Goal: Information Seeking & Learning: Learn about a topic

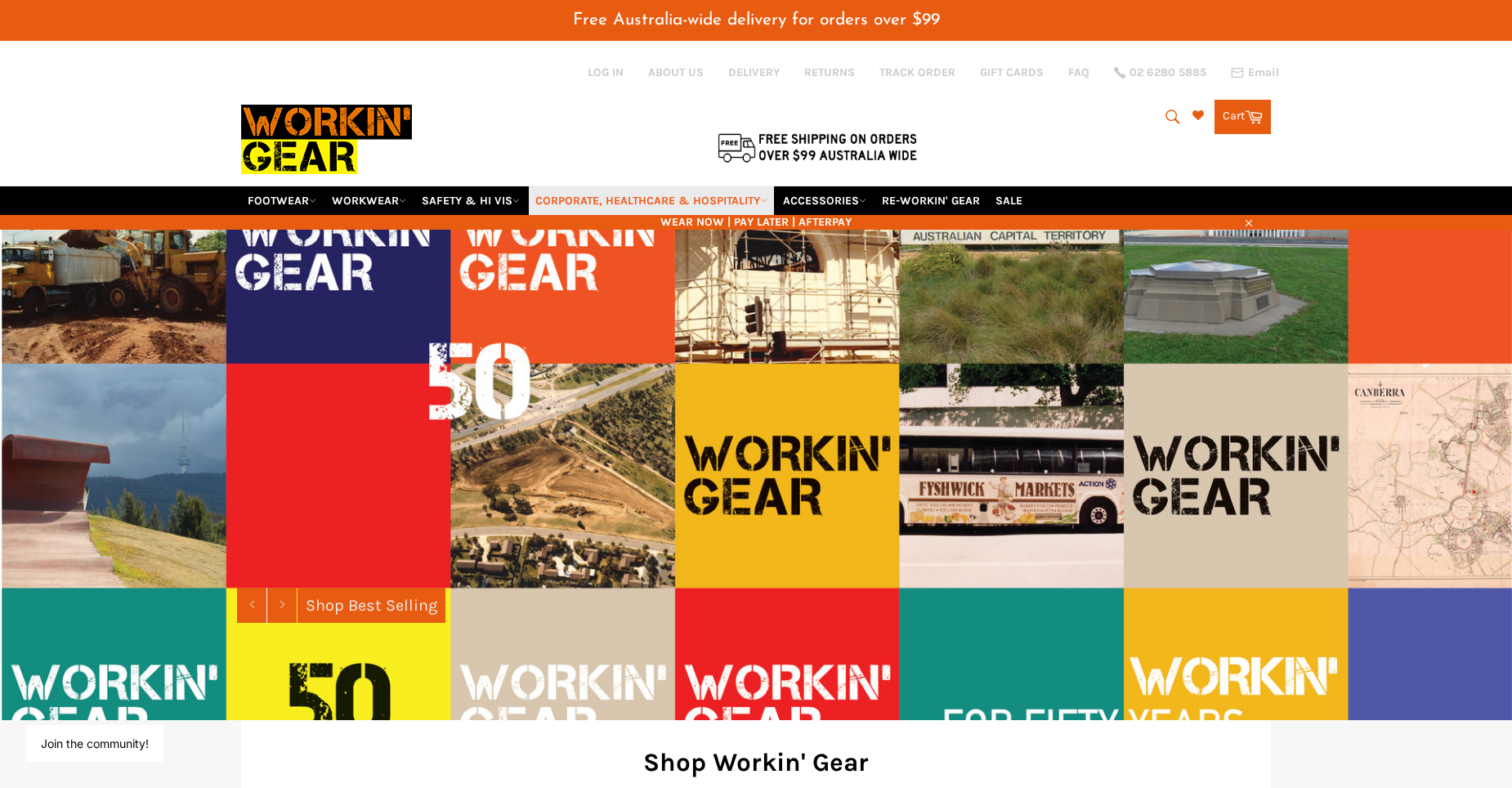
click at [722, 198] on link "CORPORATE, HEALTHCARE & HOSPITALITY" at bounding box center [651, 200] width 246 height 29
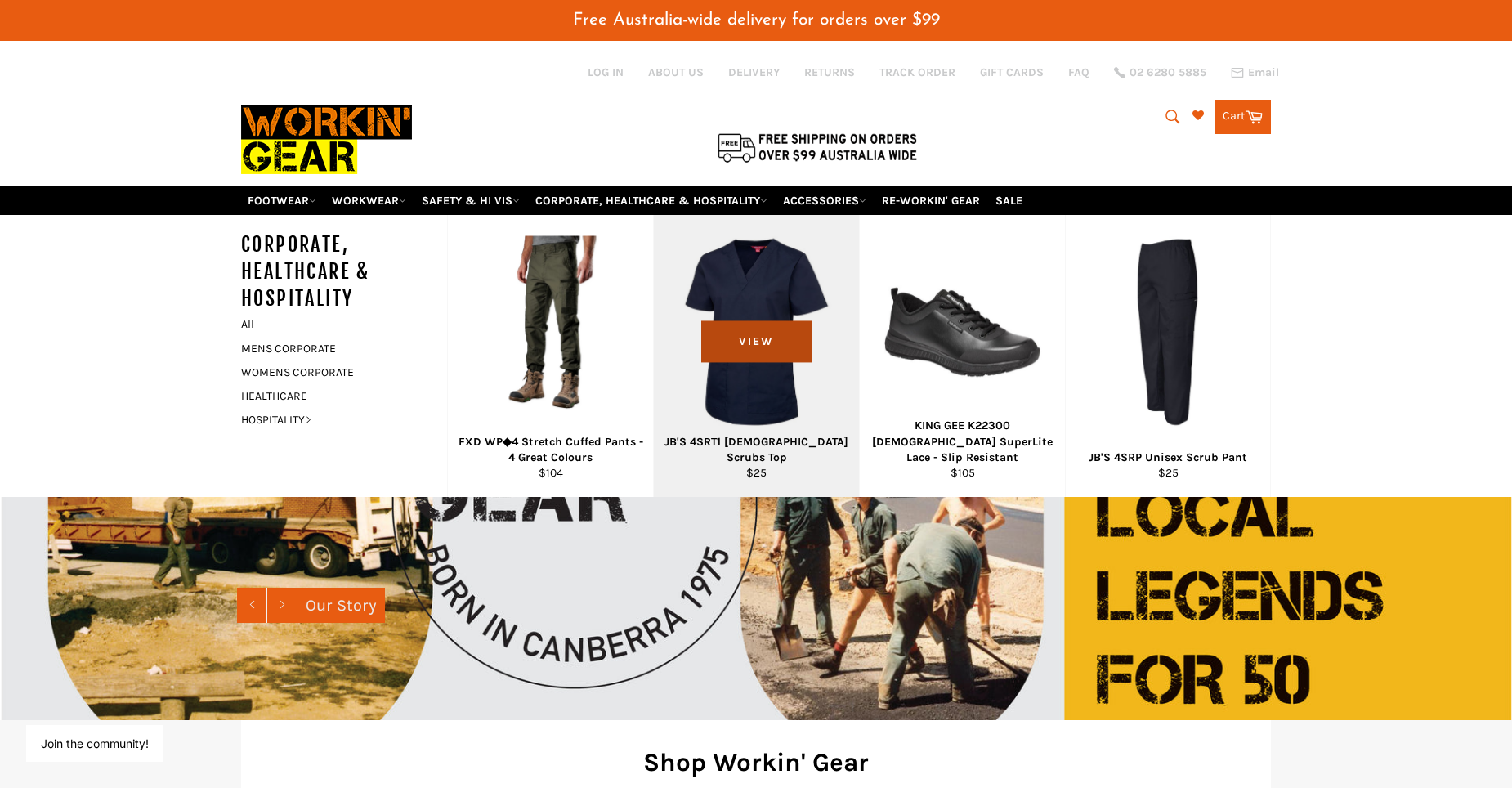
click at [780, 332] on span "View" at bounding box center [756, 341] width 110 height 42
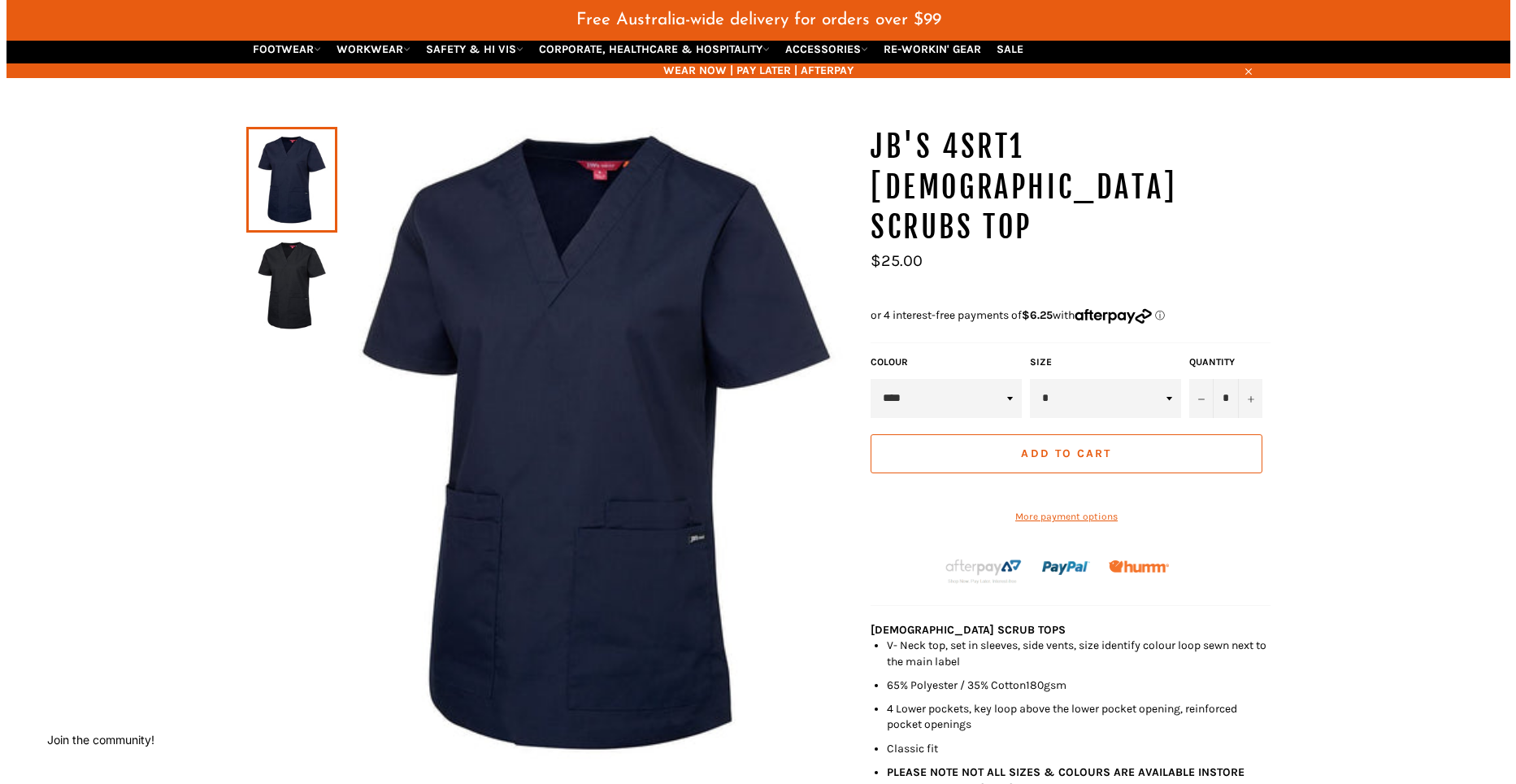
scroll to position [365, 0]
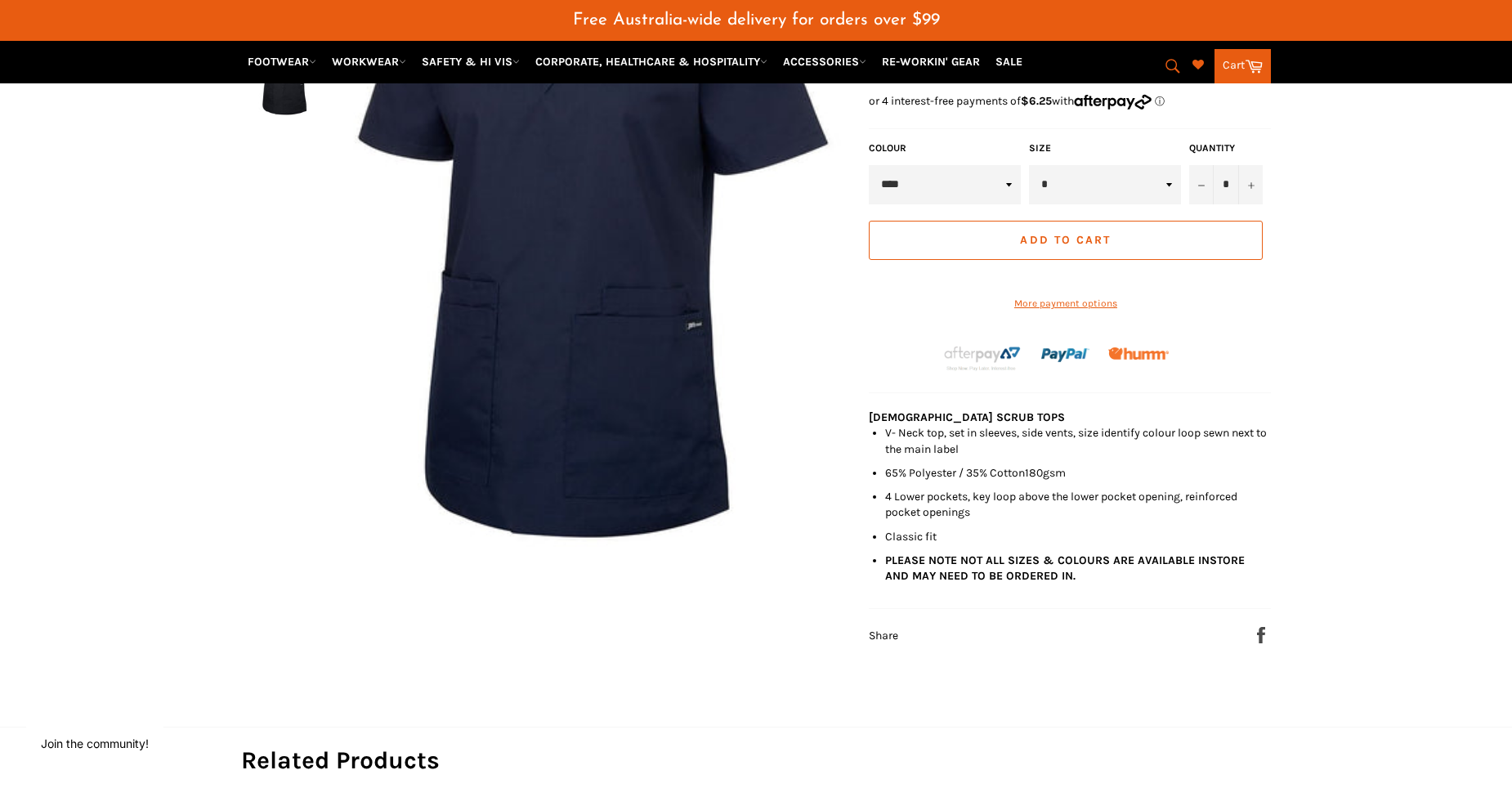
click at [1009, 165] on select "**** *****" at bounding box center [944, 185] width 152 height 39
click at [697, 383] on img at bounding box center [592, 228] width 520 height 635
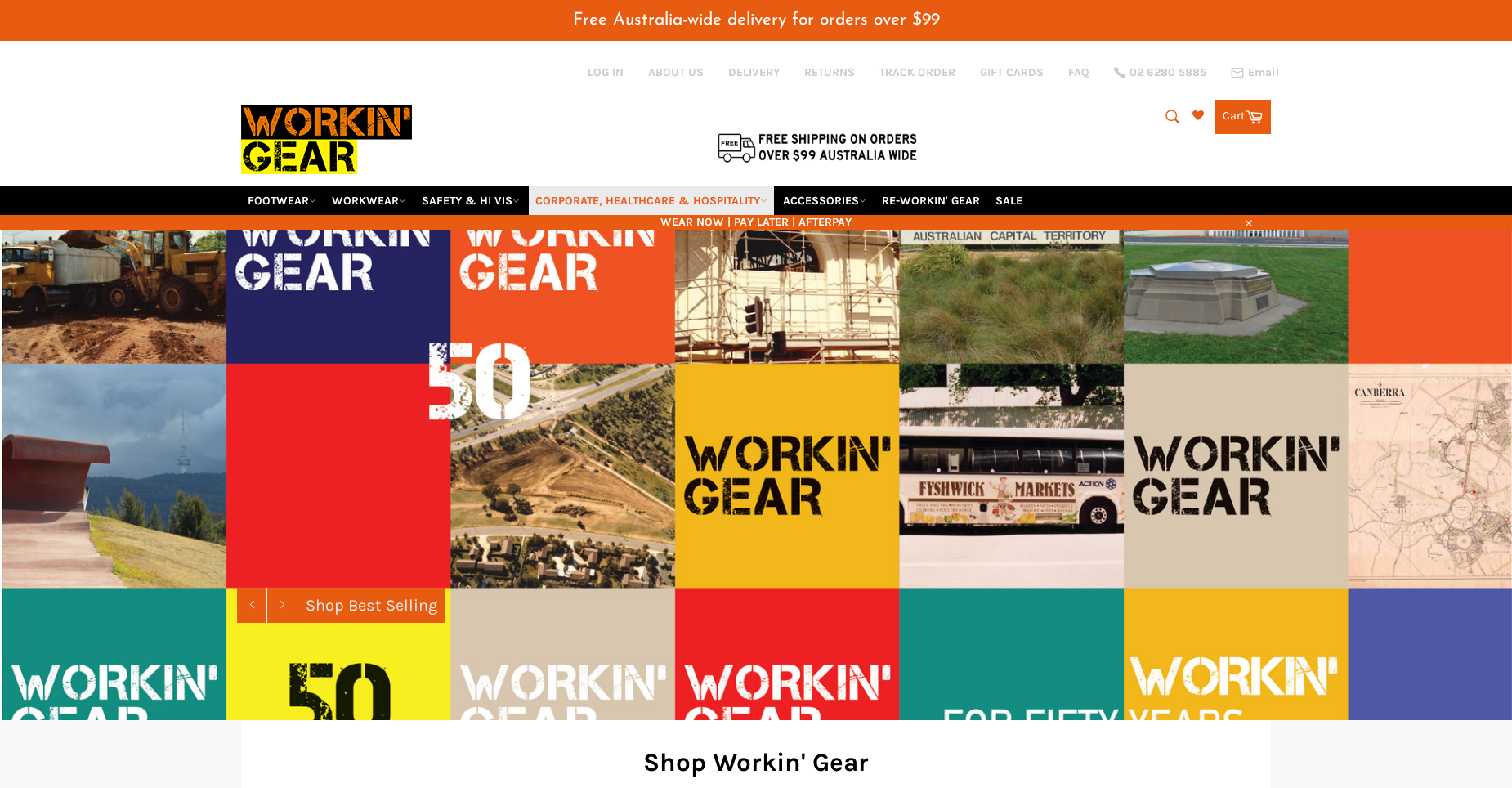
click at [656, 199] on link "CORPORATE, HEALTHCARE & HOSPITALITY" at bounding box center [651, 200] width 246 height 29
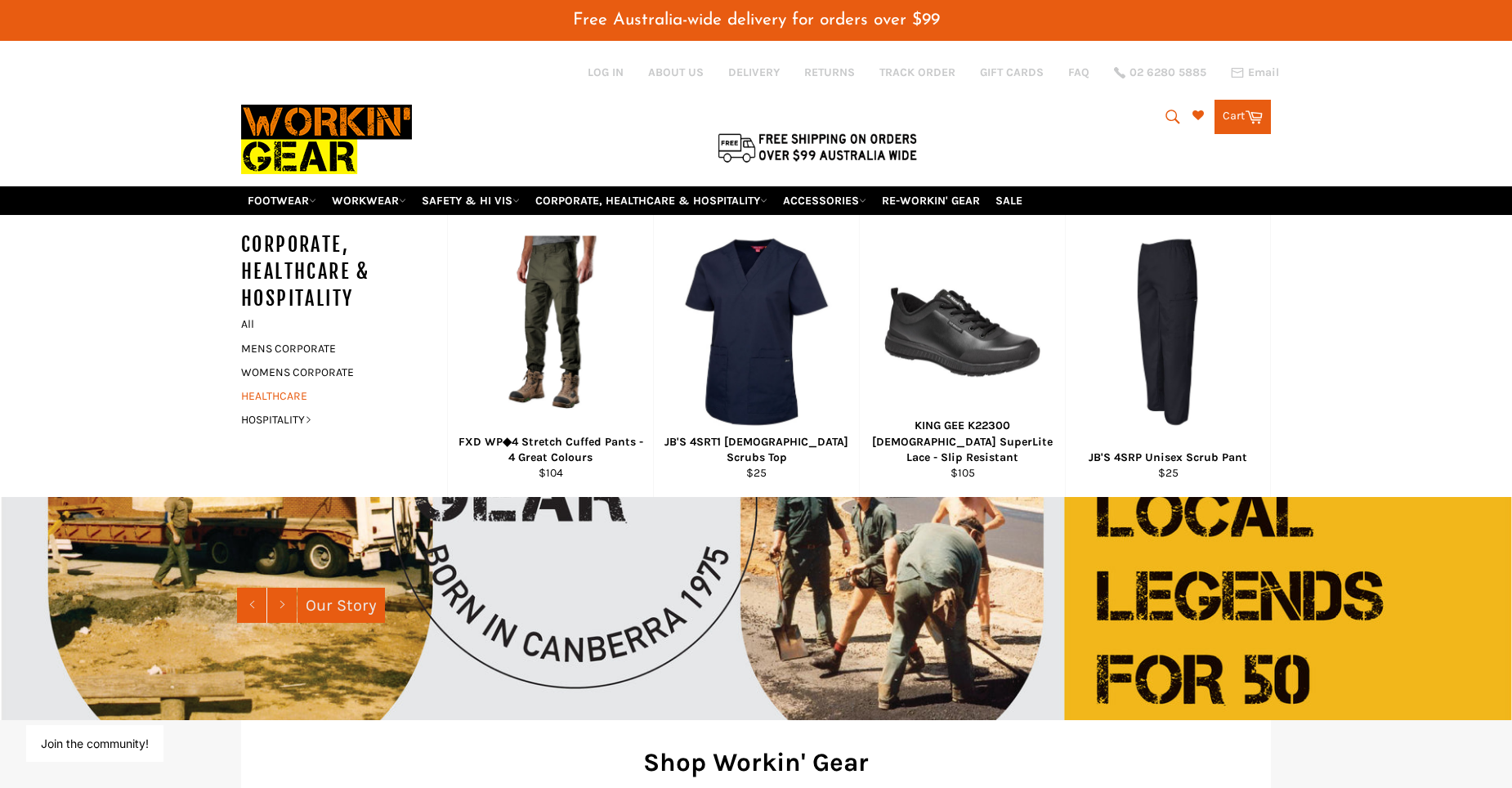
click at [287, 392] on link "HEALTHCARE" at bounding box center [332, 396] width 198 height 24
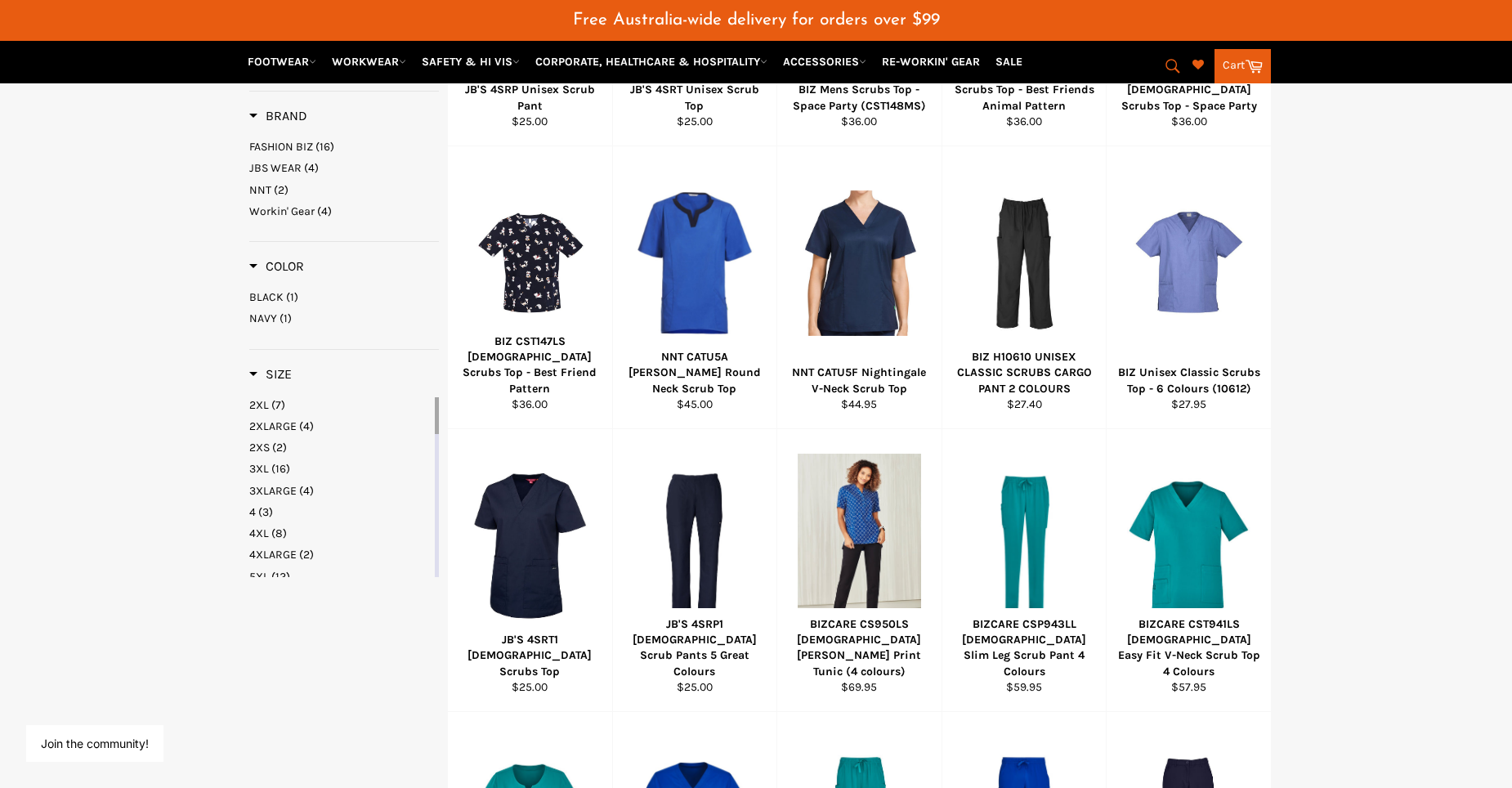
scroll to position [735, 0]
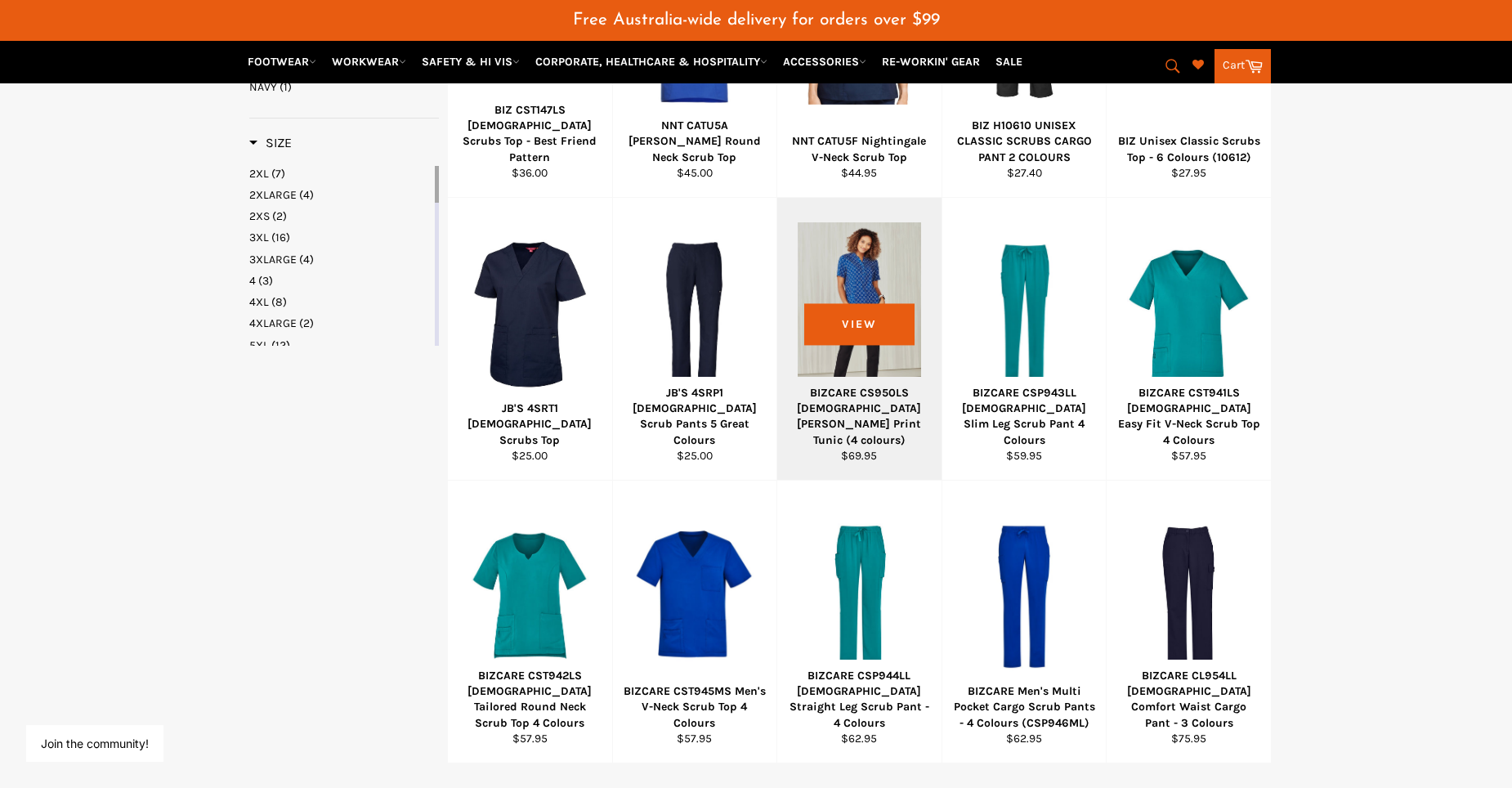
click at [850, 310] on div at bounding box center [859, 314] width 123 height 192
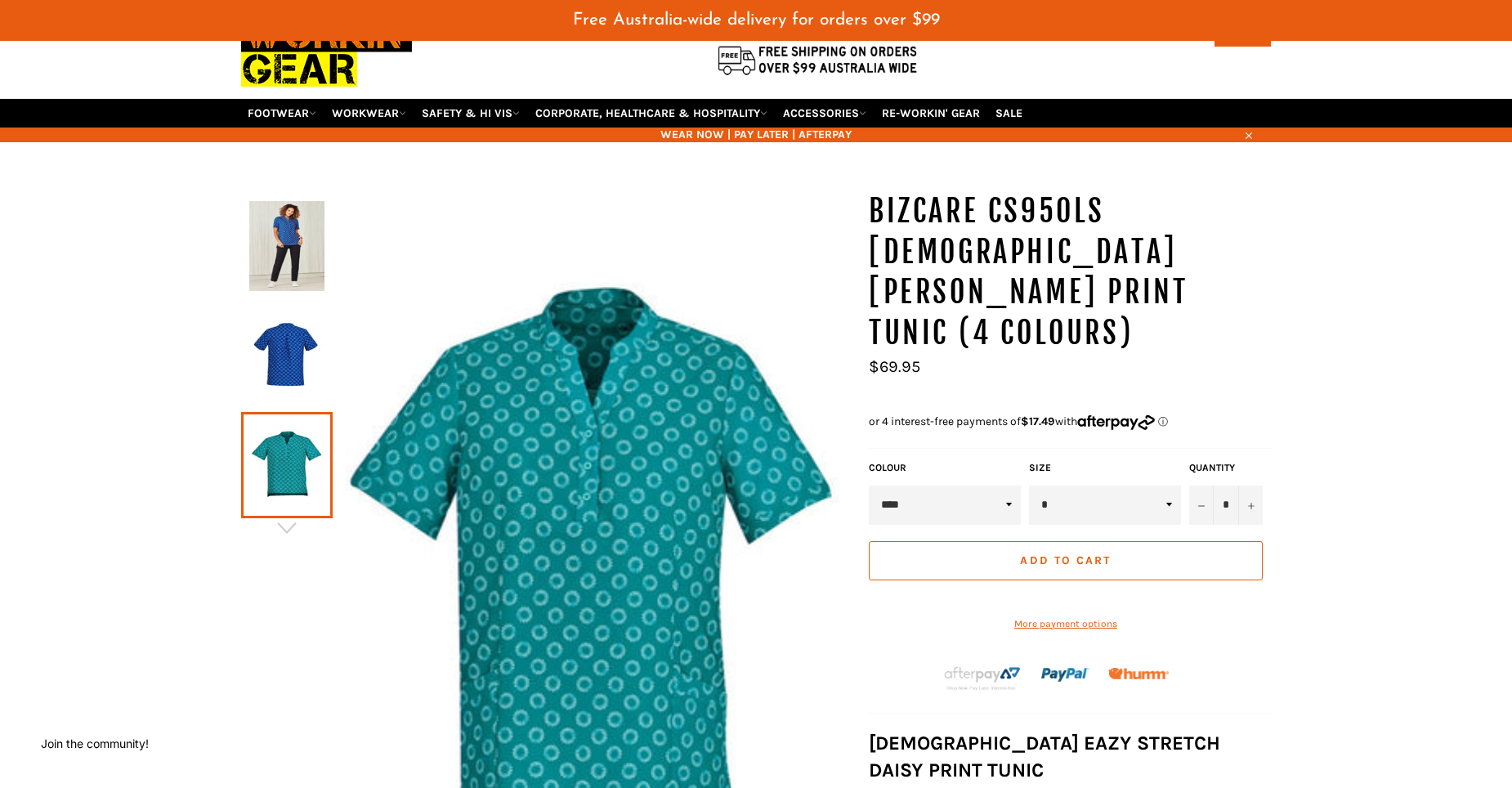
scroll to position [82, 0]
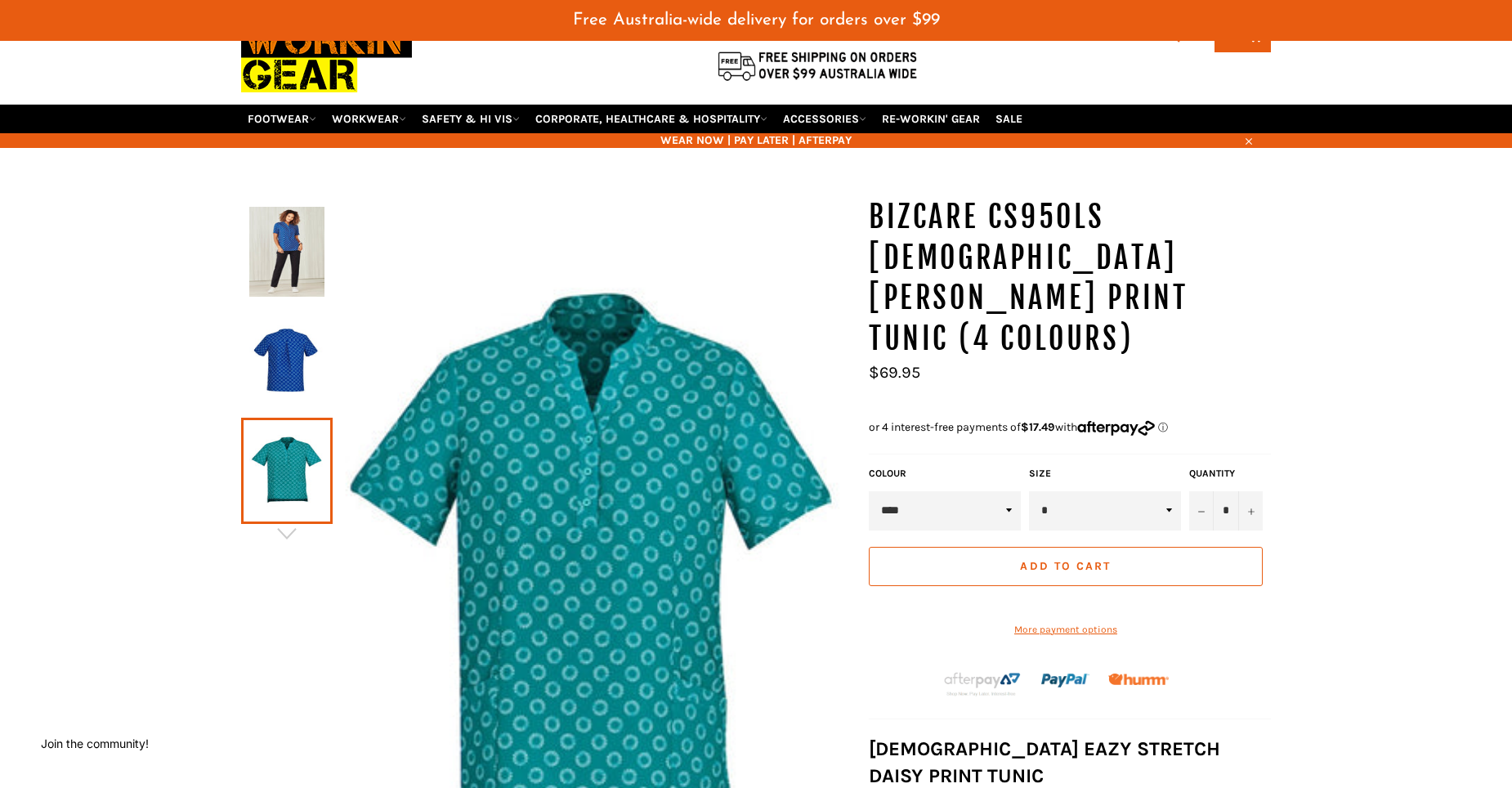
click at [304, 369] on img at bounding box center [287, 360] width 76 height 89
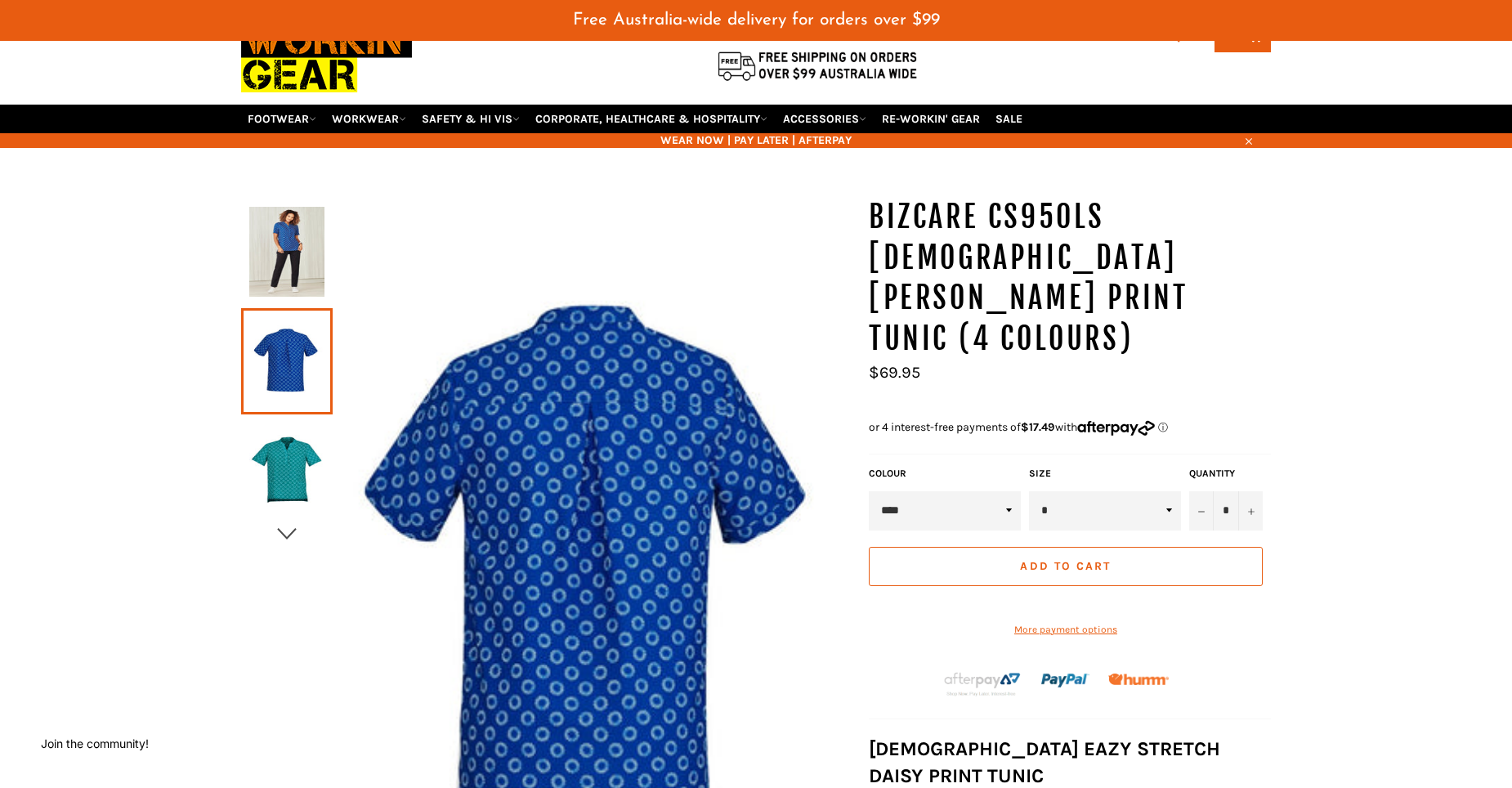
click at [287, 532] on icon "button" at bounding box center [287, 534] width 25 height 25
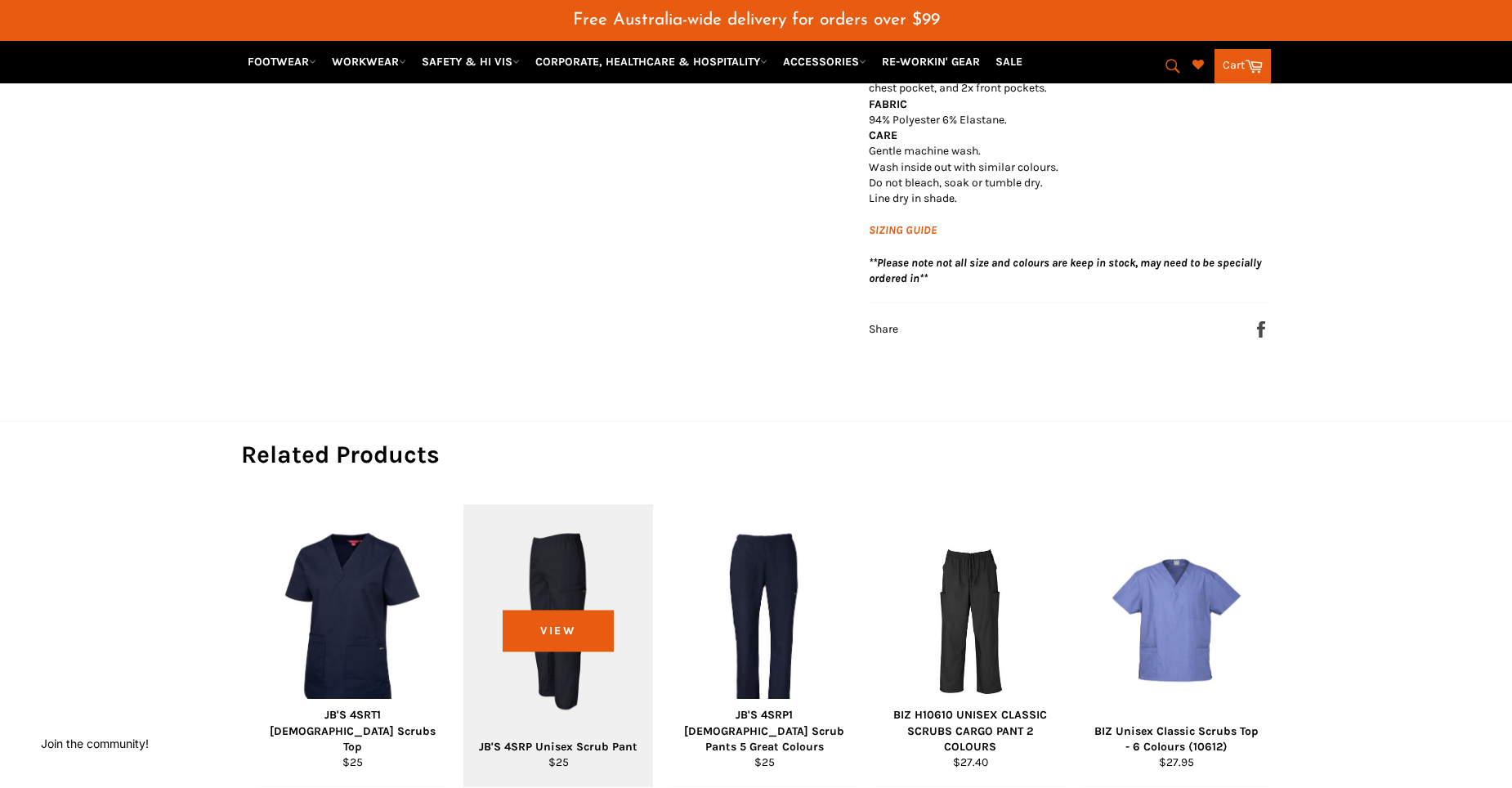
scroll to position [572, 0]
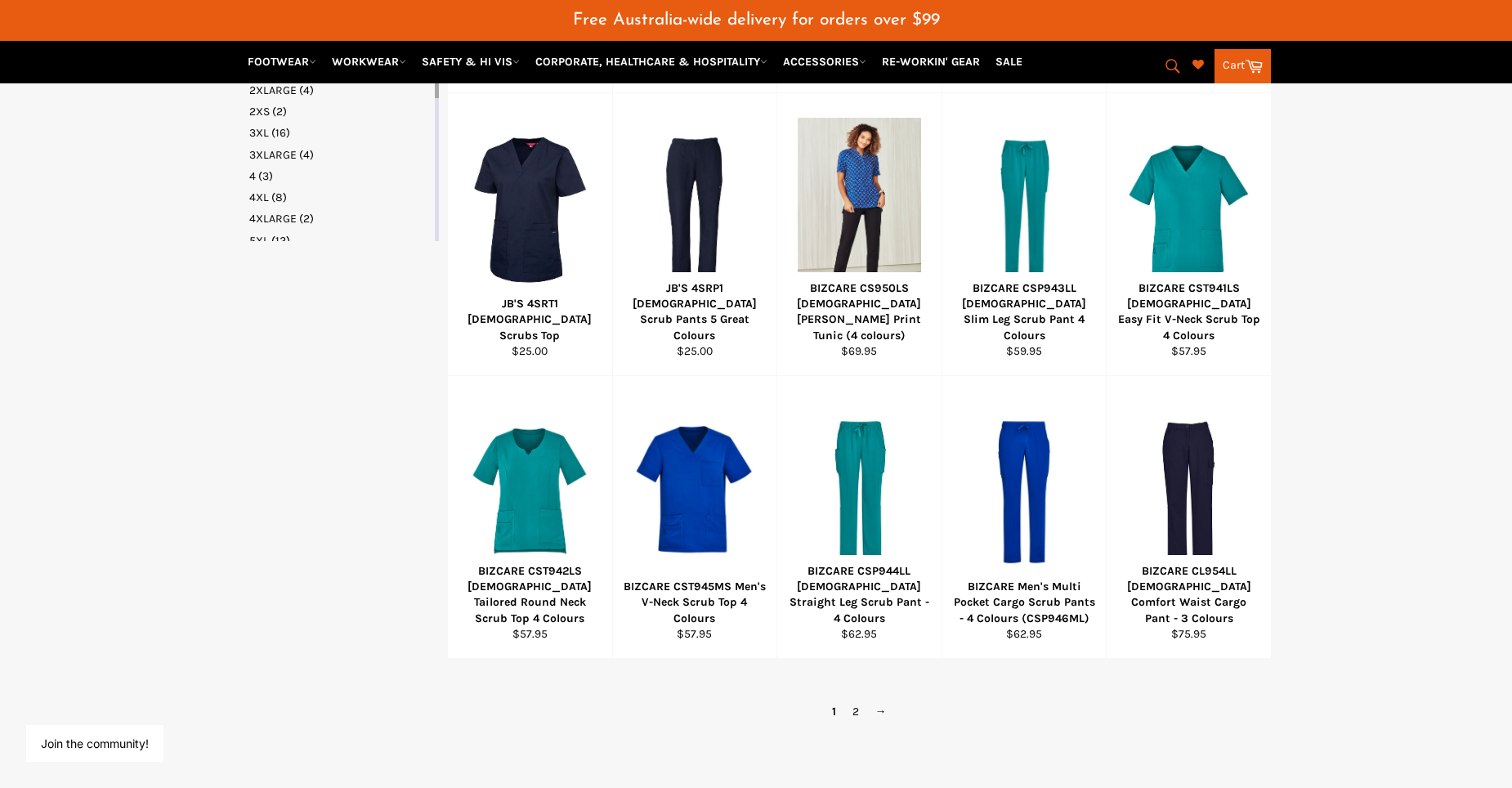
scroll to position [851, 0]
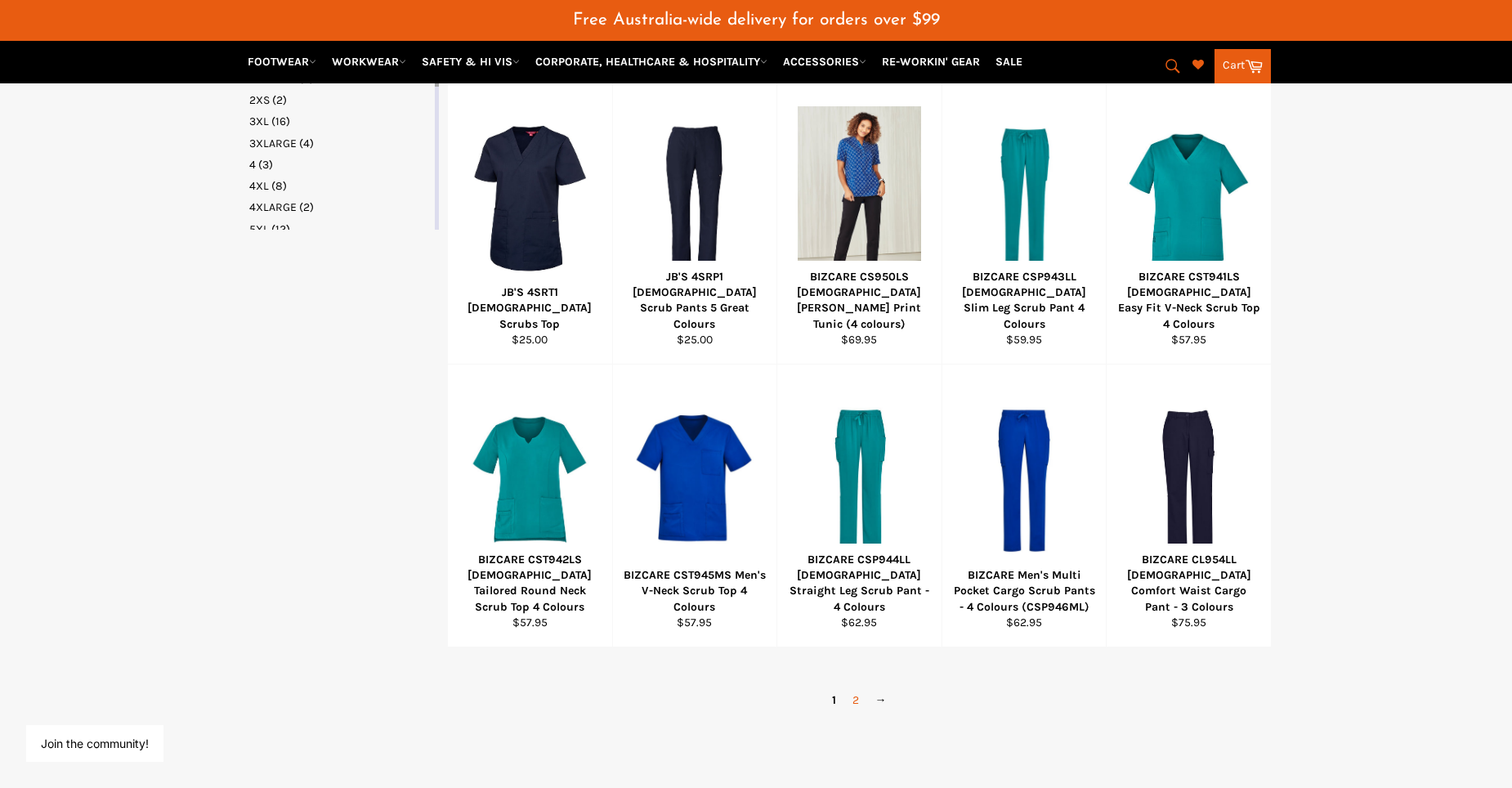
click at [853, 698] on link "2" at bounding box center [856, 699] width 23 height 24
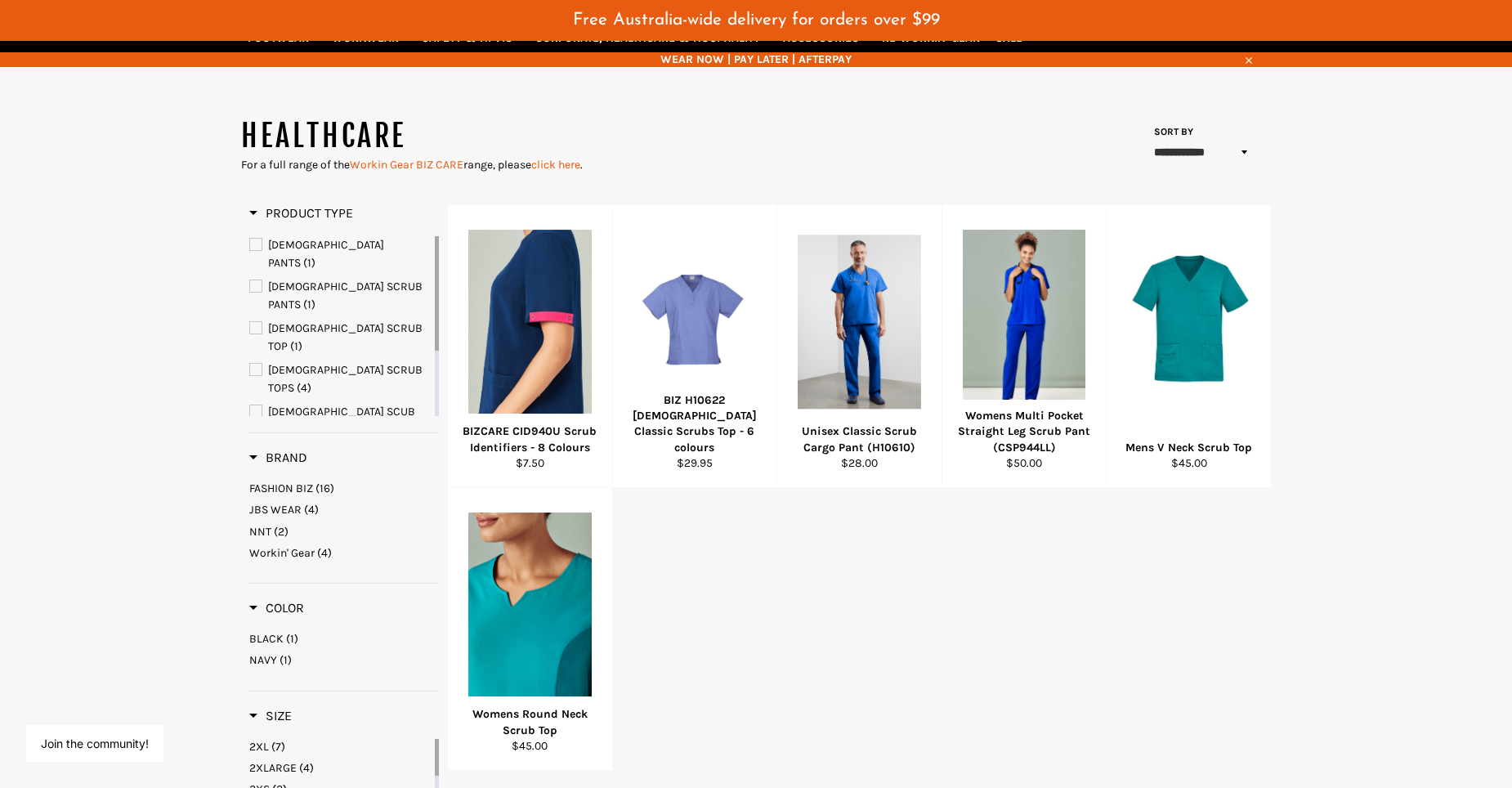
scroll to position [163, 0]
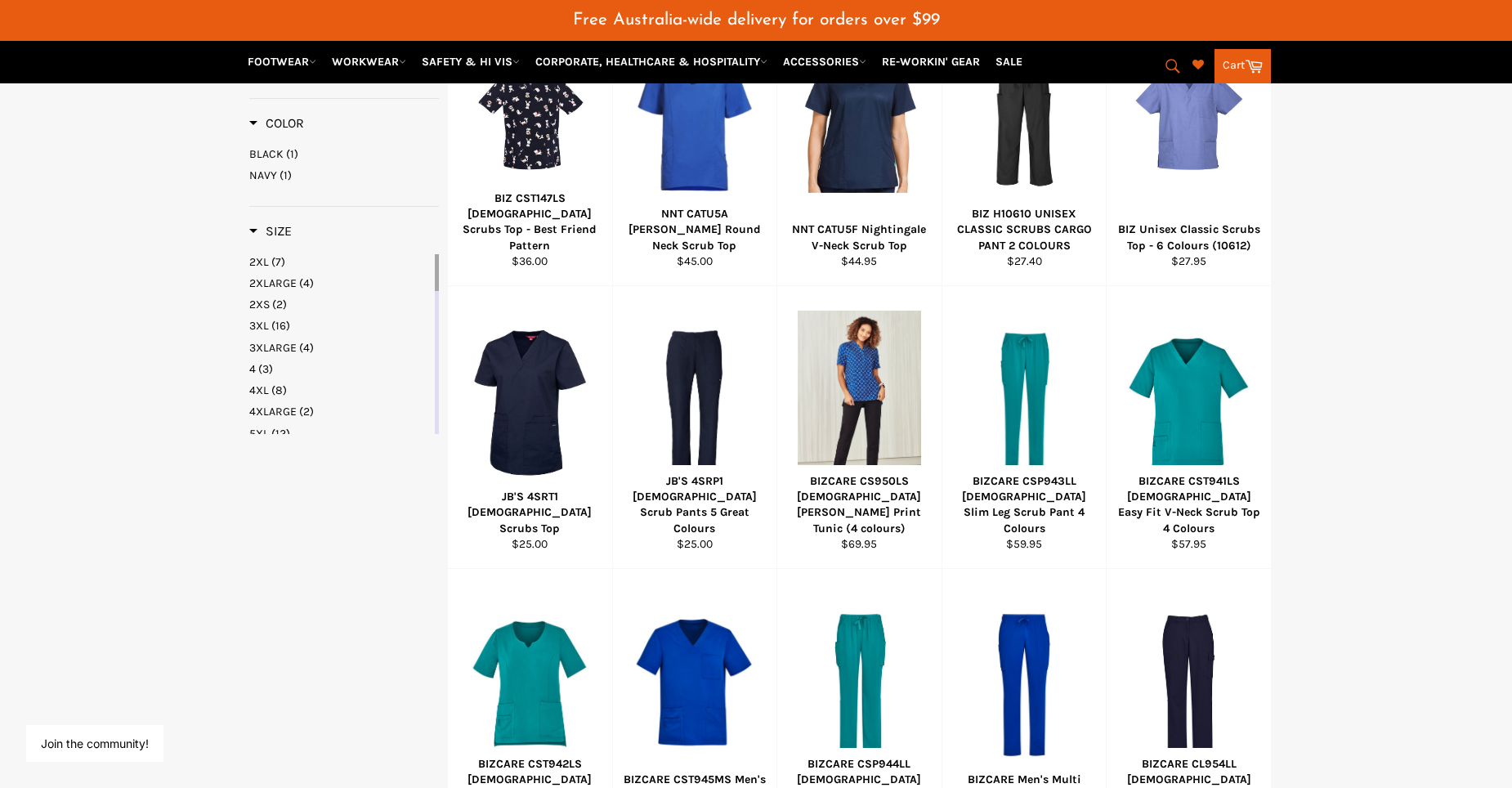
scroll to position [572, 0]
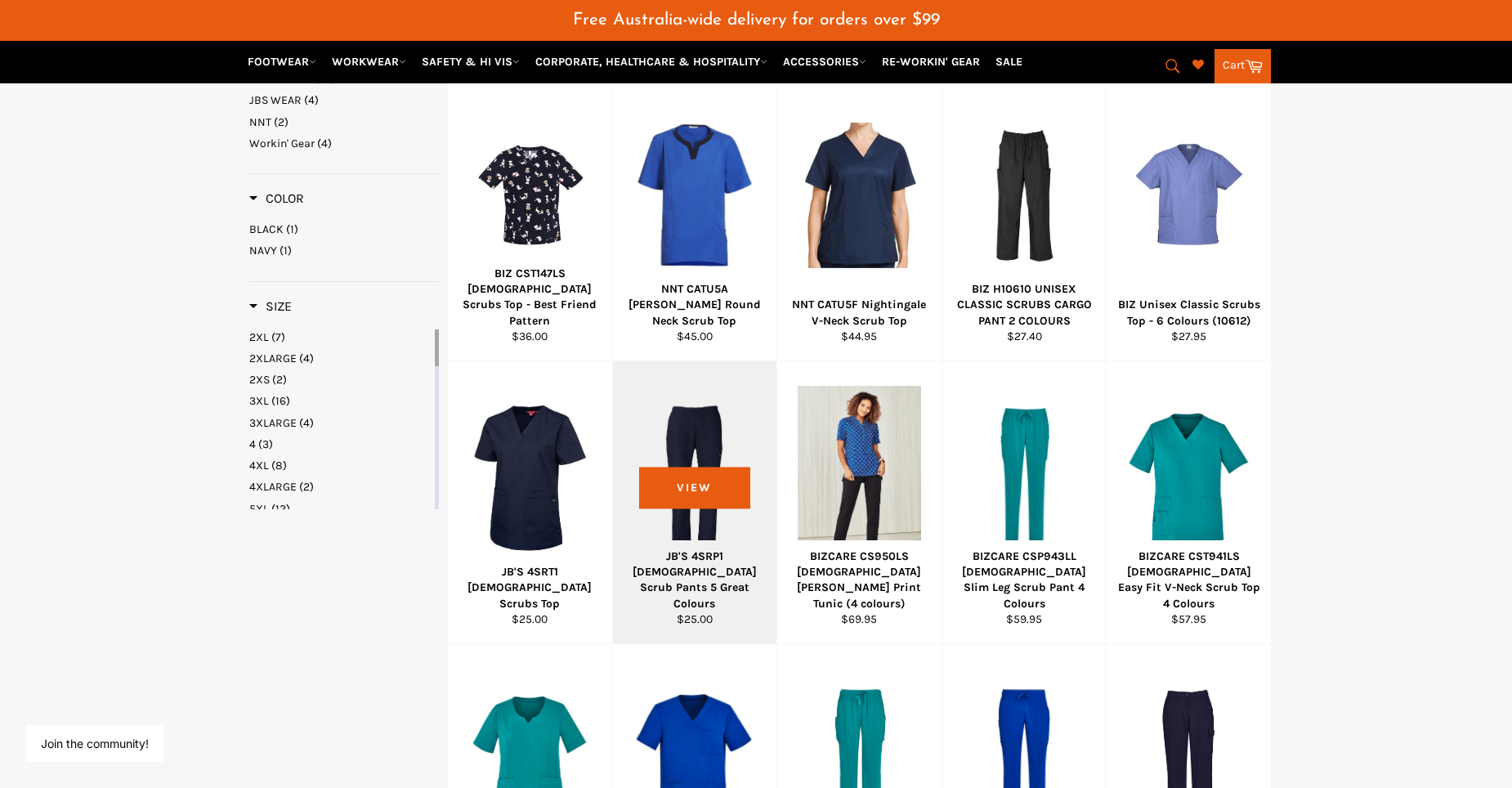
click at [724, 465] on div at bounding box center [695, 478] width 123 height 192
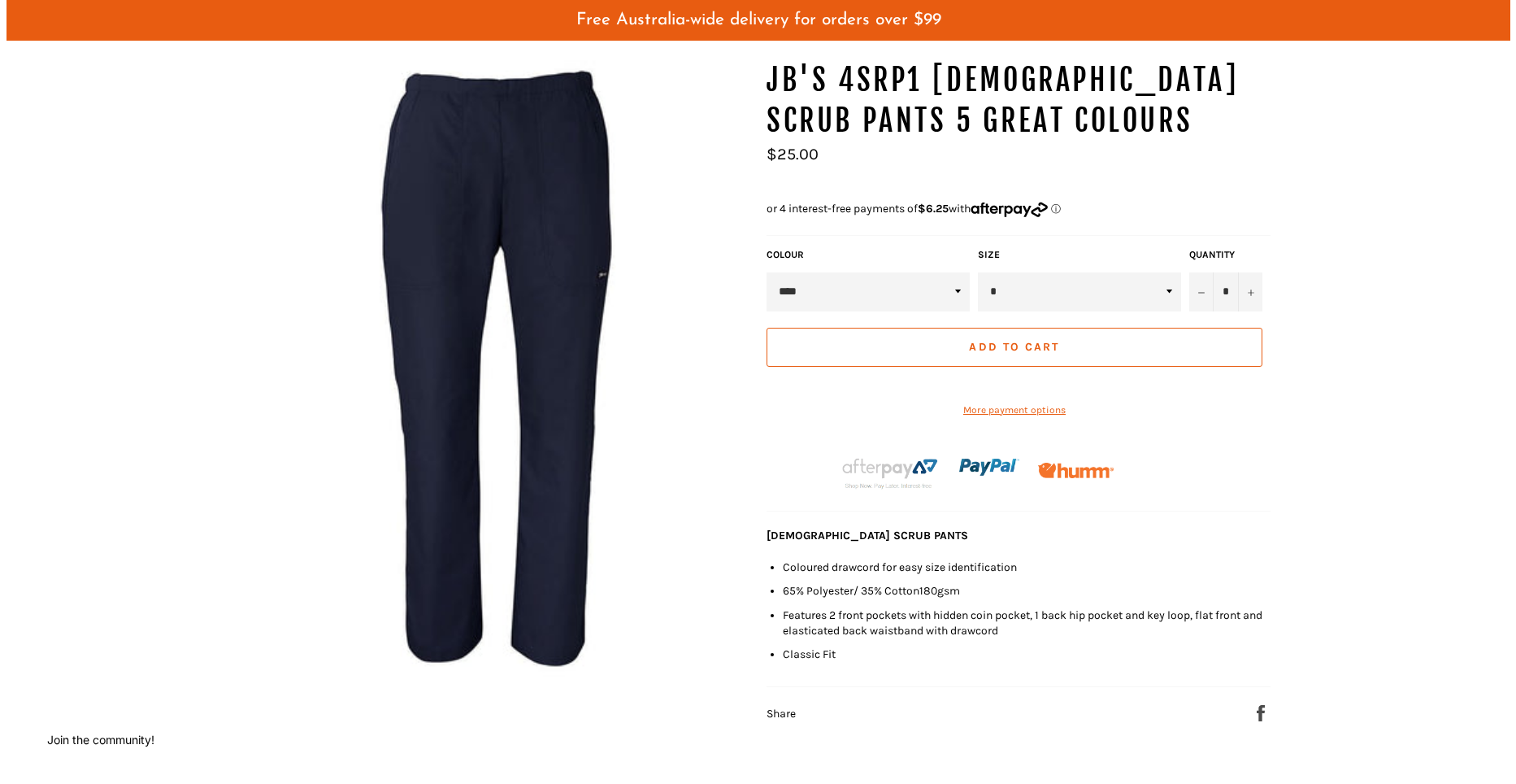
scroll to position [163, 0]
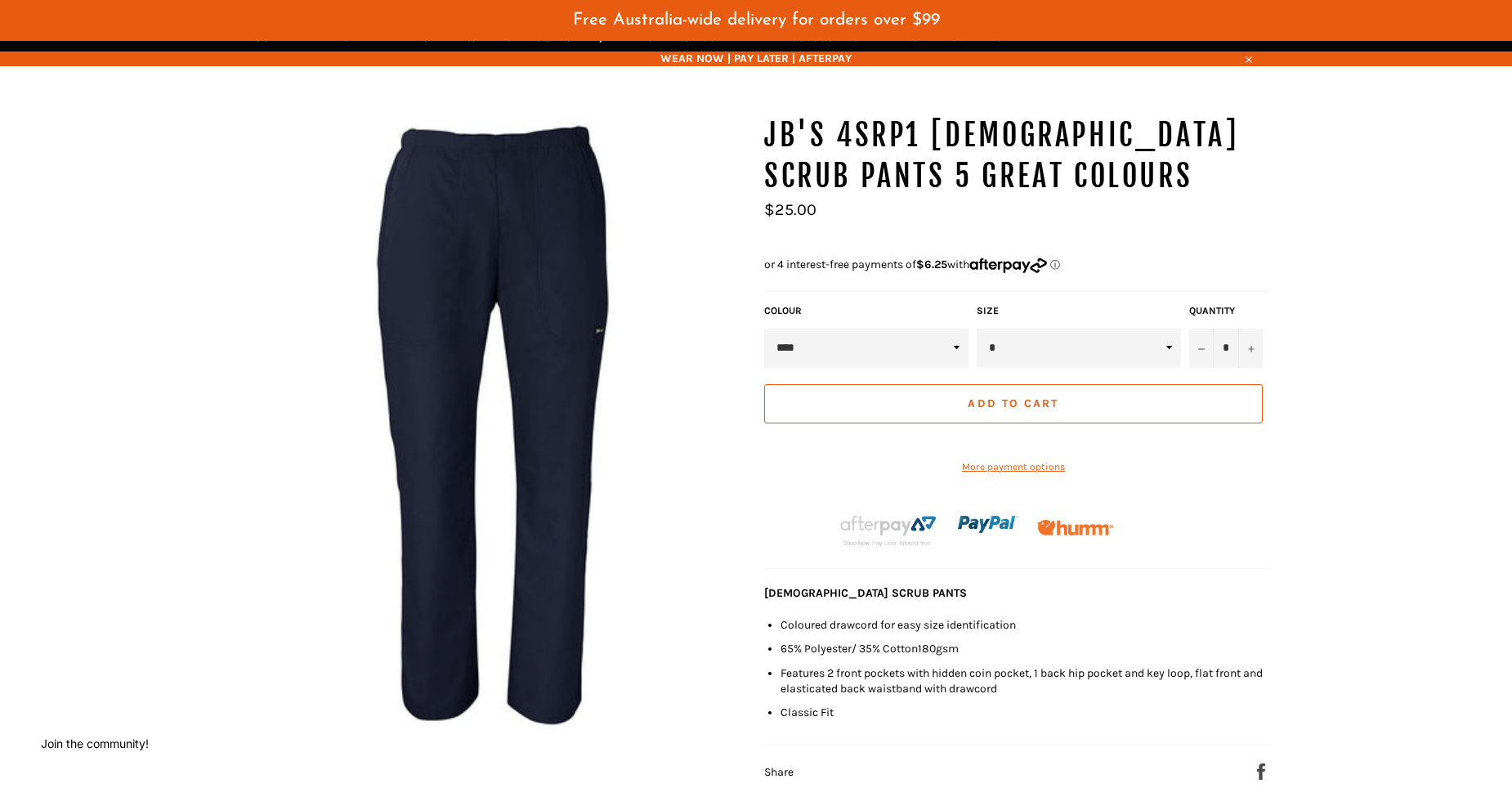
click at [572, 378] on img at bounding box center [494, 424] width 507 height 618
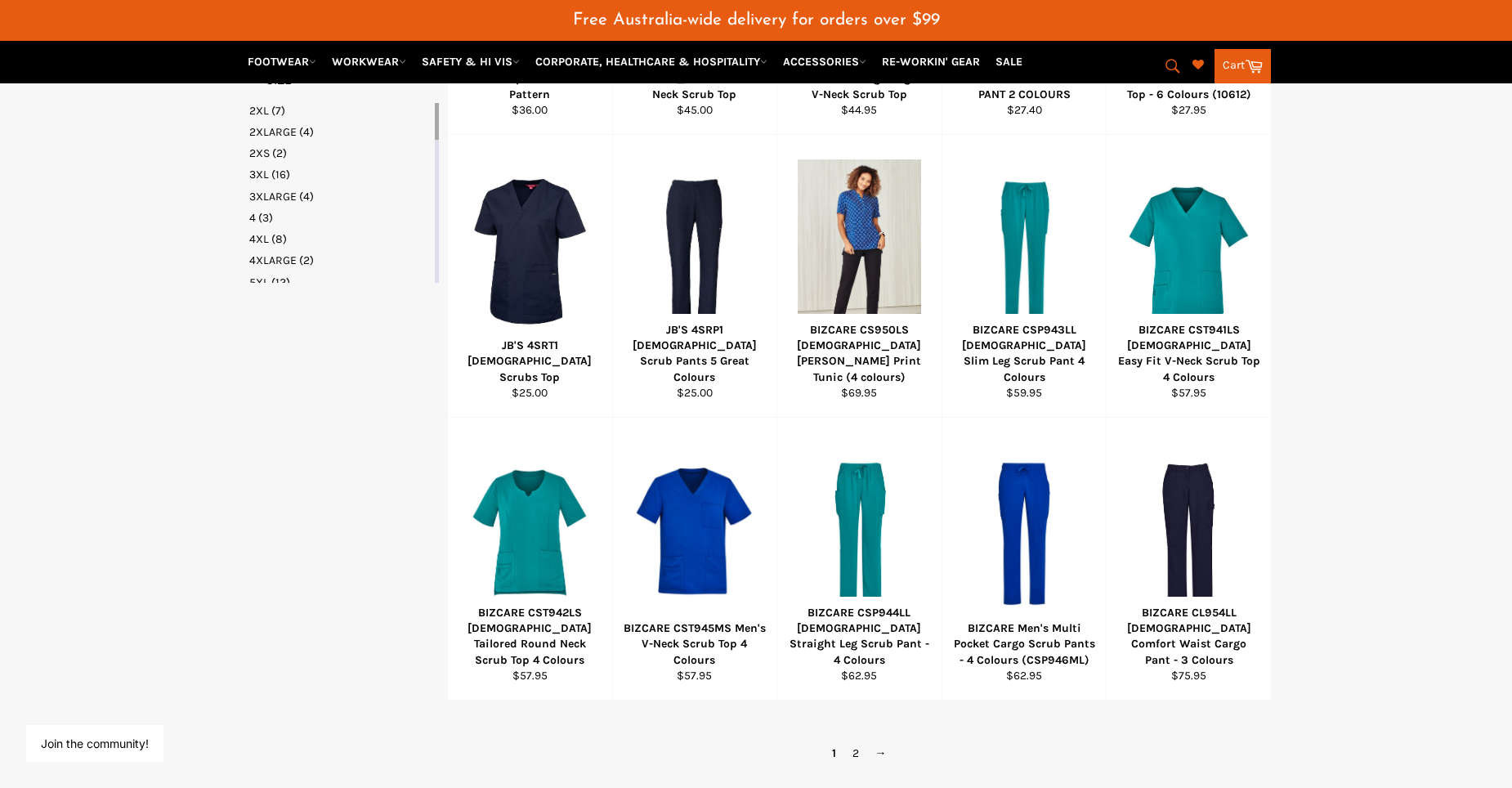
scroll to position [770, 0]
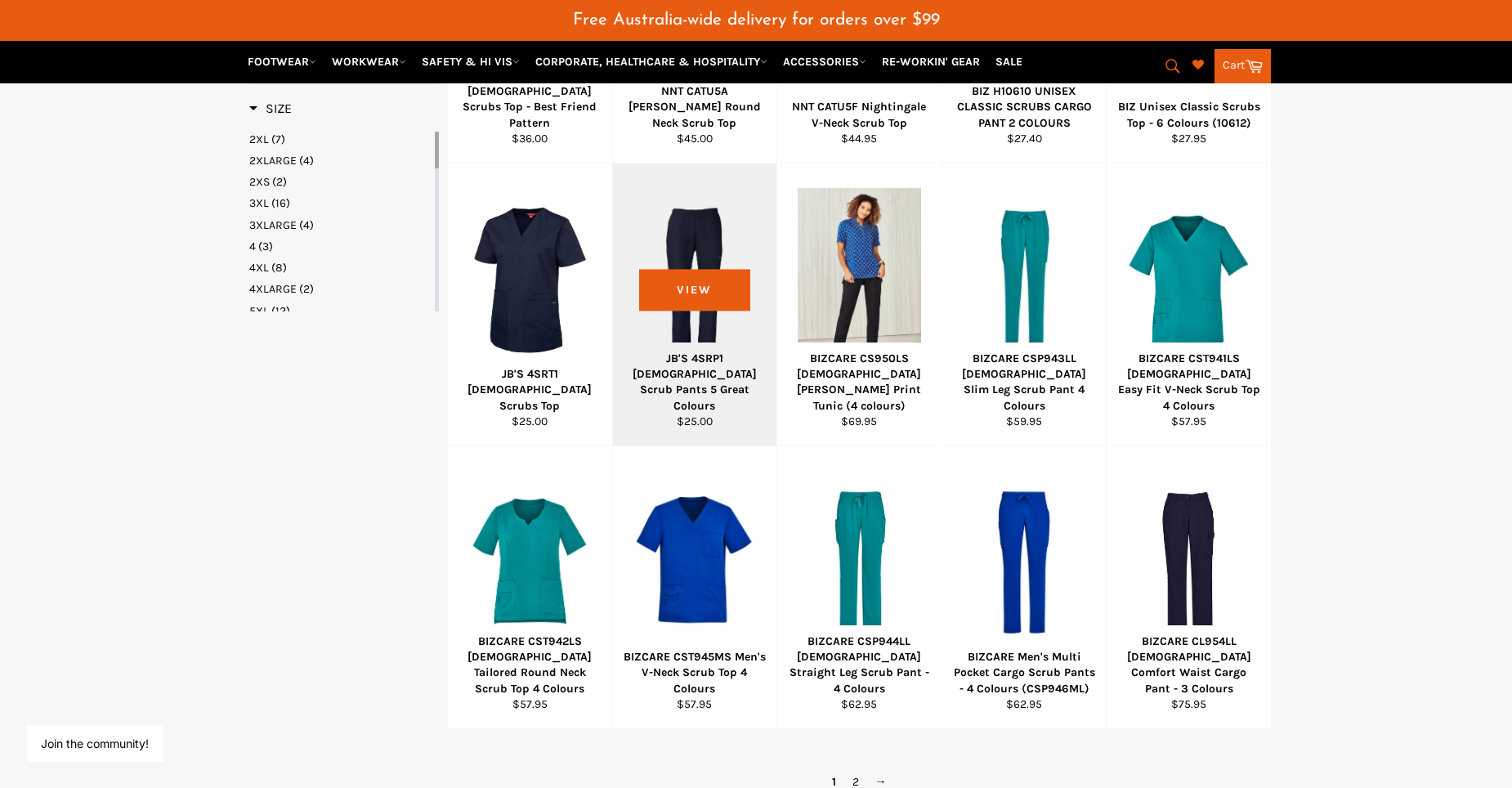
click at [655, 221] on div at bounding box center [695, 280] width 123 height 192
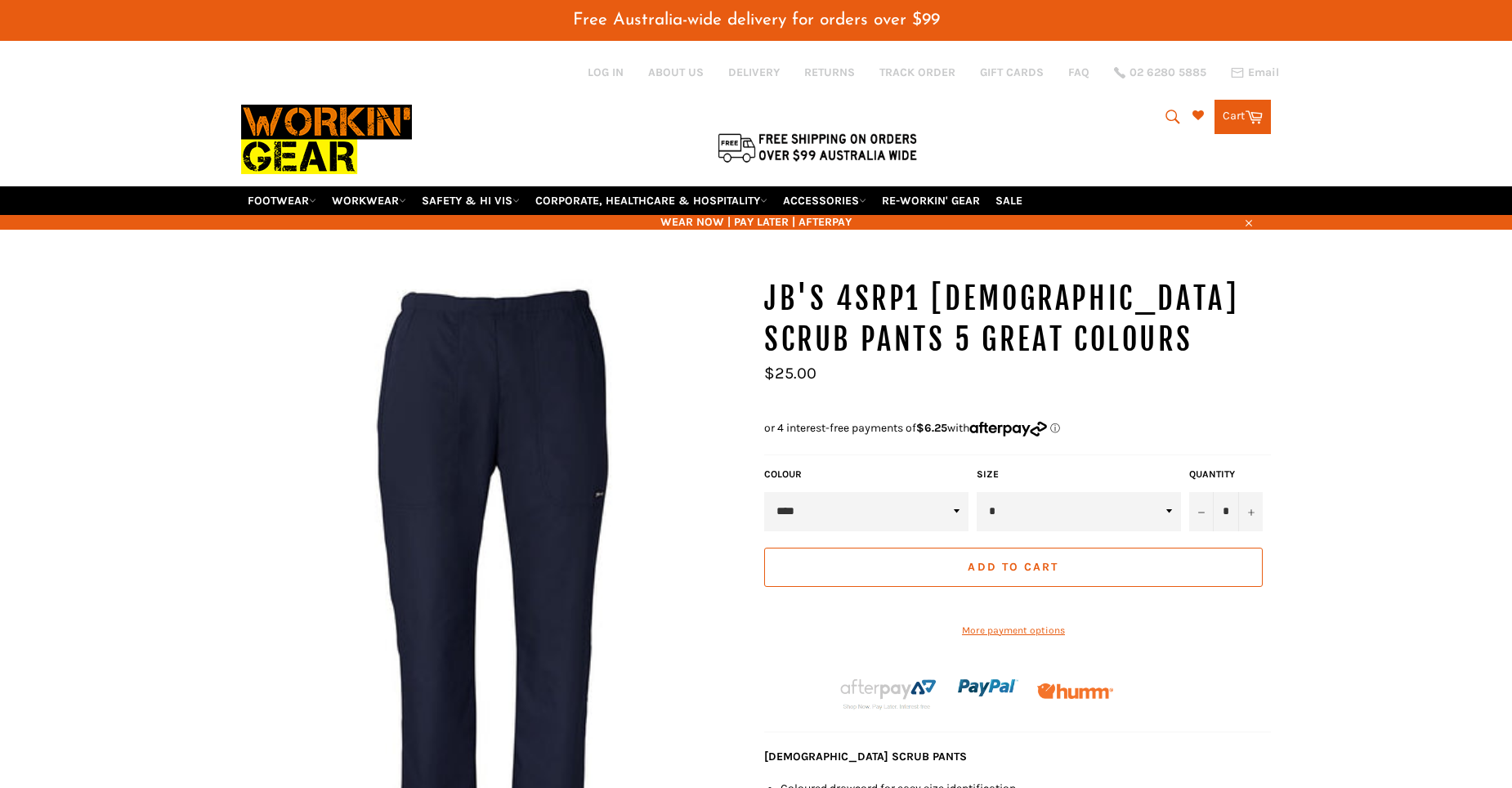
click at [956, 511] on select "****" at bounding box center [866, 511] width 205 height 39
click at [1170, 510] on select "* * ** ** ** ** ** ** ** **" at bounding box center [1078, 511] width 205 height 39
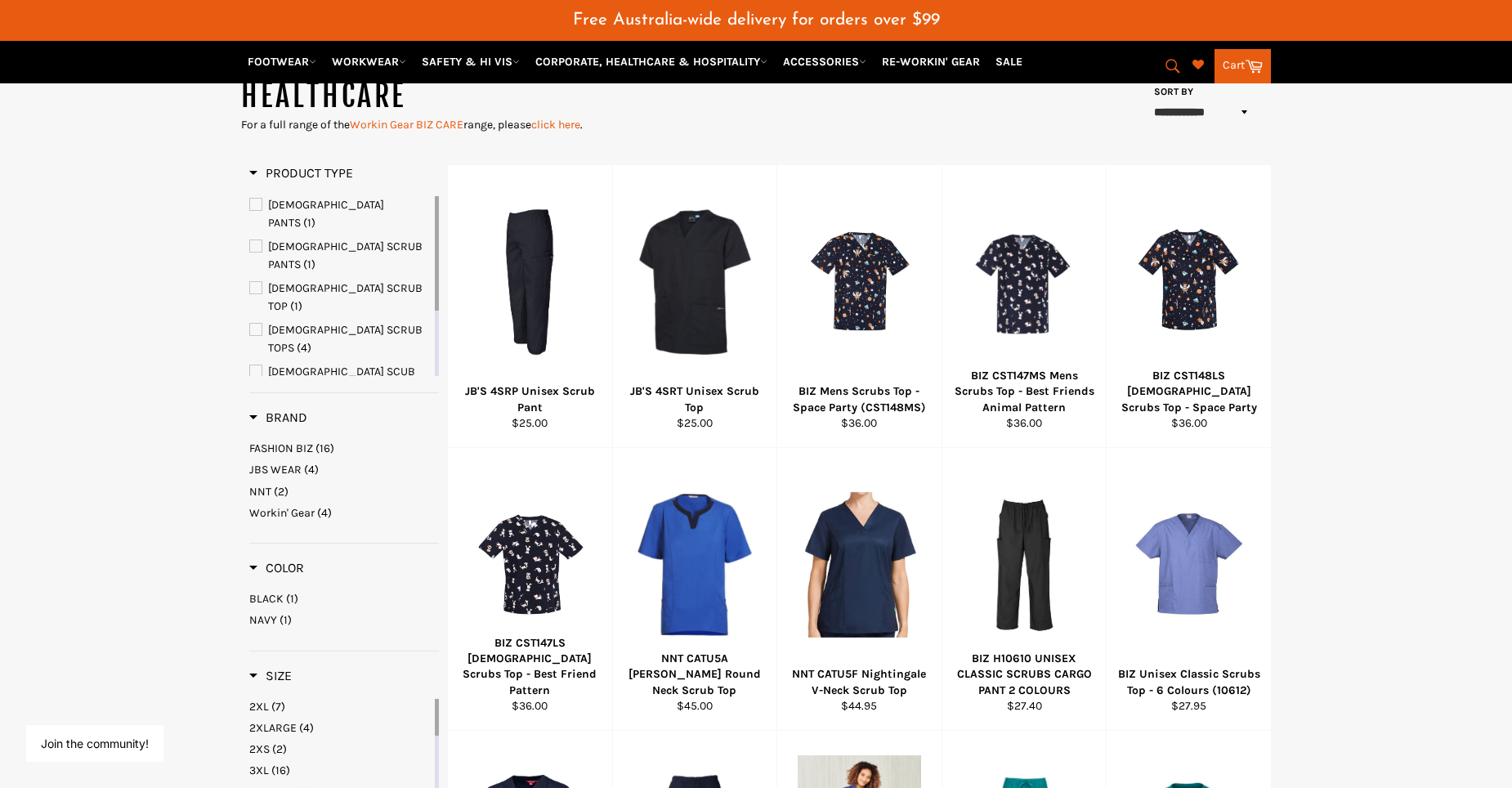
scroll to position [198, 0]
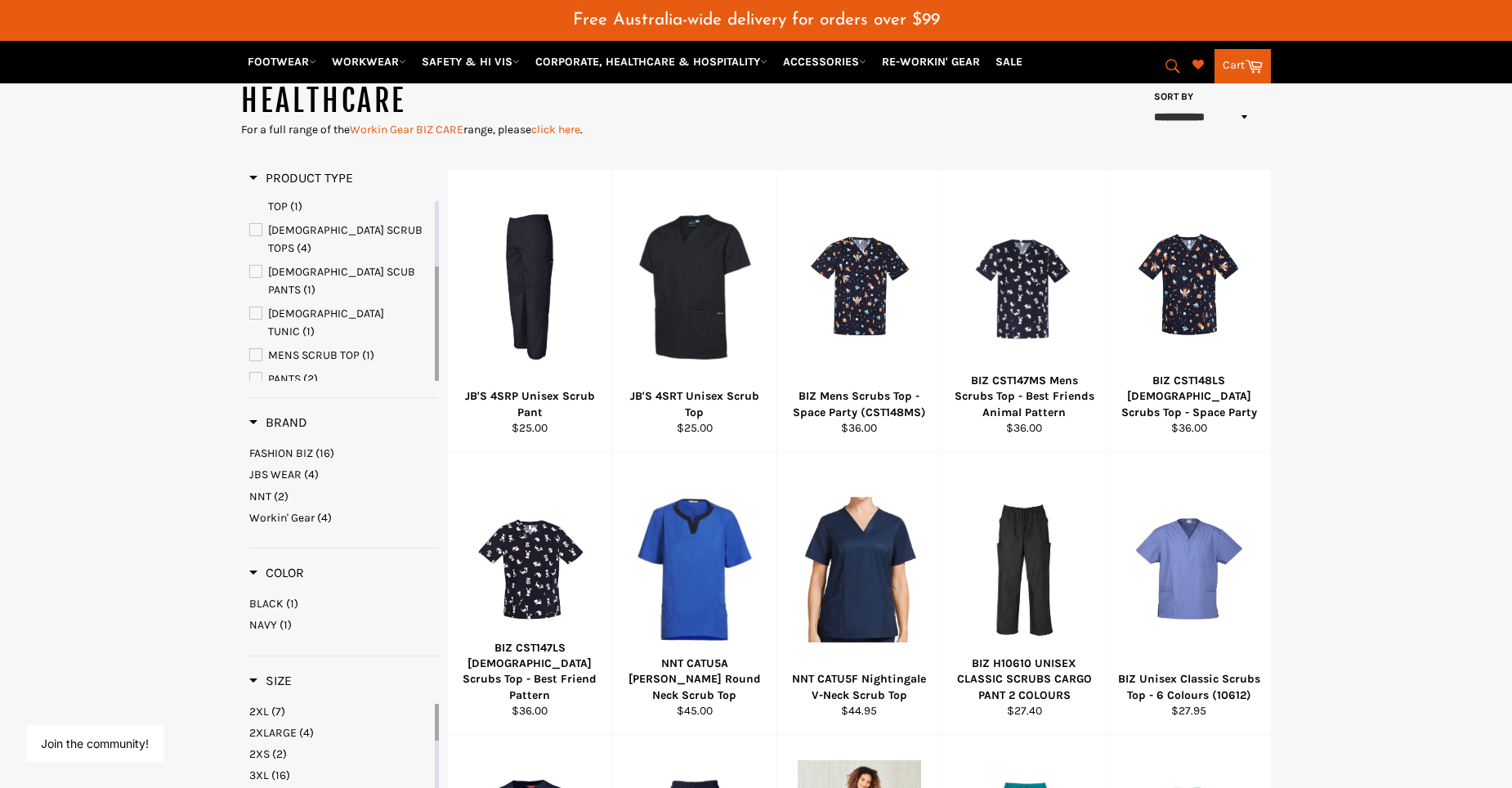
drag, startPoint x: 436, startPoint y: 310, endPoint x: 433, endPoint y: 396, distance: 86.1
click at [433, 396] on div "Product Type [DEMOGRAPHIC_DATA] PANTS (1) [DEMOGRAPHIC_DATA] SCRUB PANTS (1) [D…" at bounding box center [344, 284] width 190 height 228
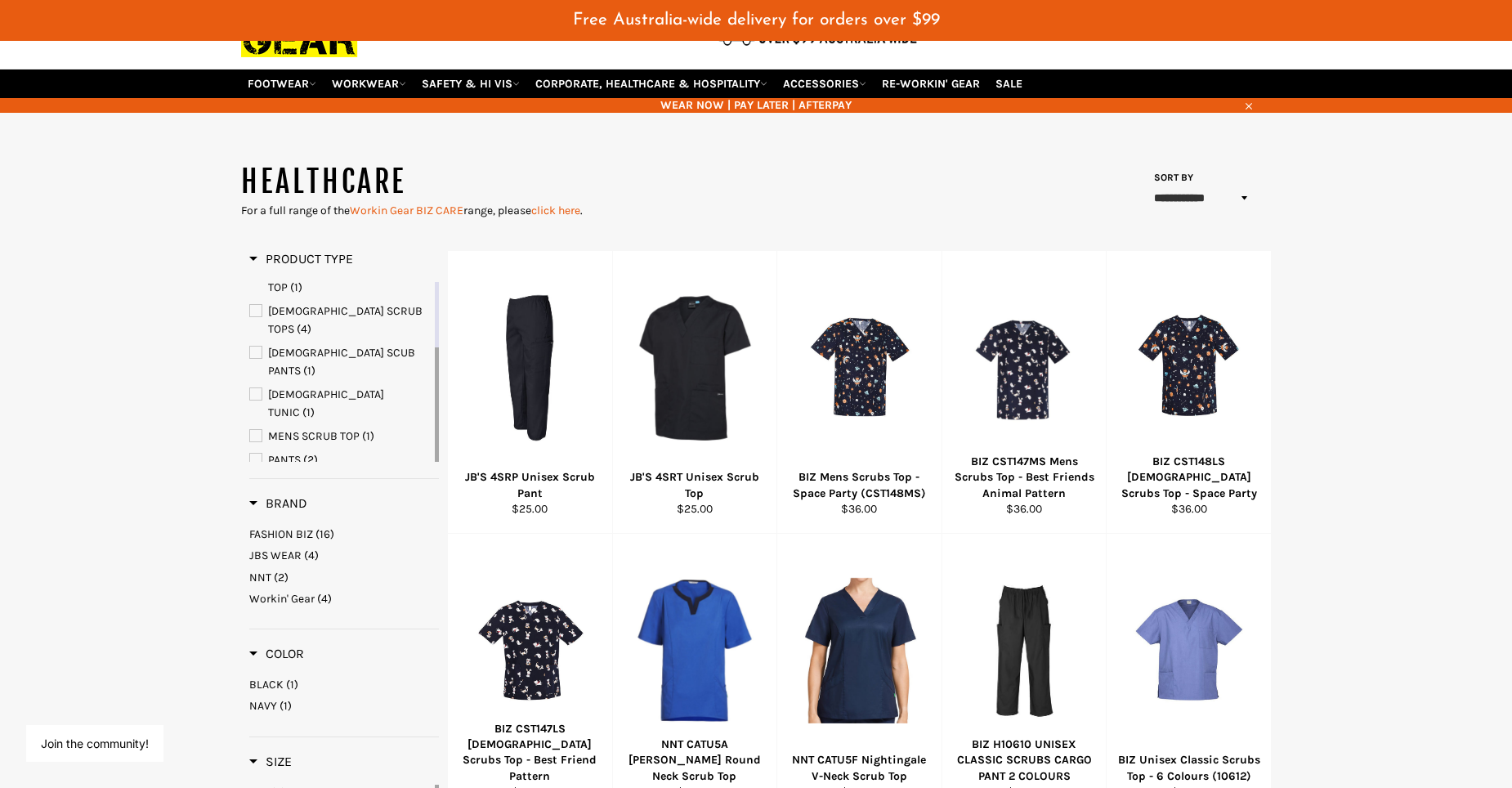
scroll to position [116, 0]
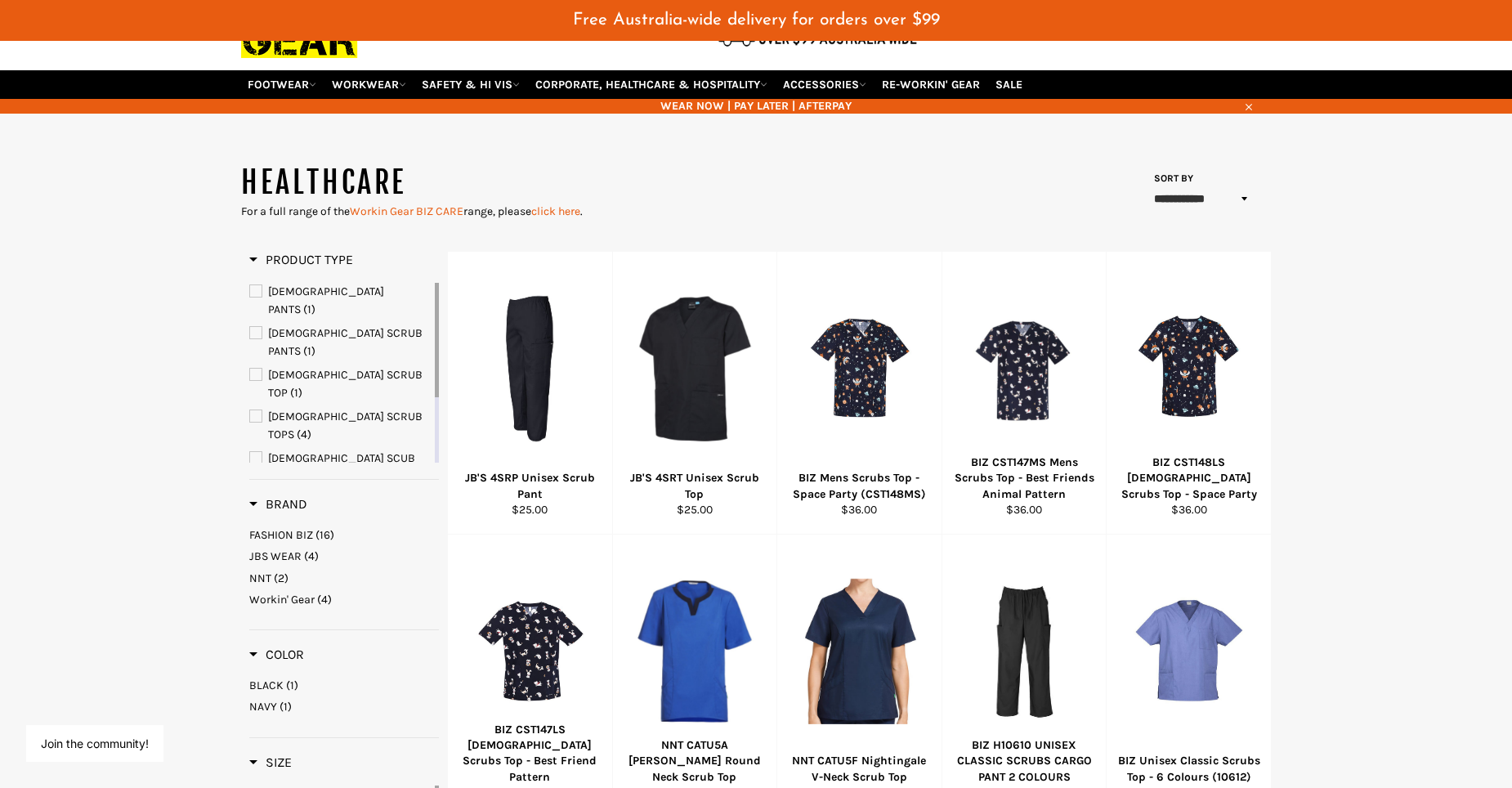
drag, startPoint x: 436, startPoint y: 398, endPoint x: 442, endPoint y: 316, distance: 82.2
click at [442, 316] on div "Product Type [DEMOGRAPHIC_DATA] PANTS (1) [DEMOGRAPHIC_DATA] SCRUB PANTS (1) [D…" at bounding box center [344, 616] width 206 height 730
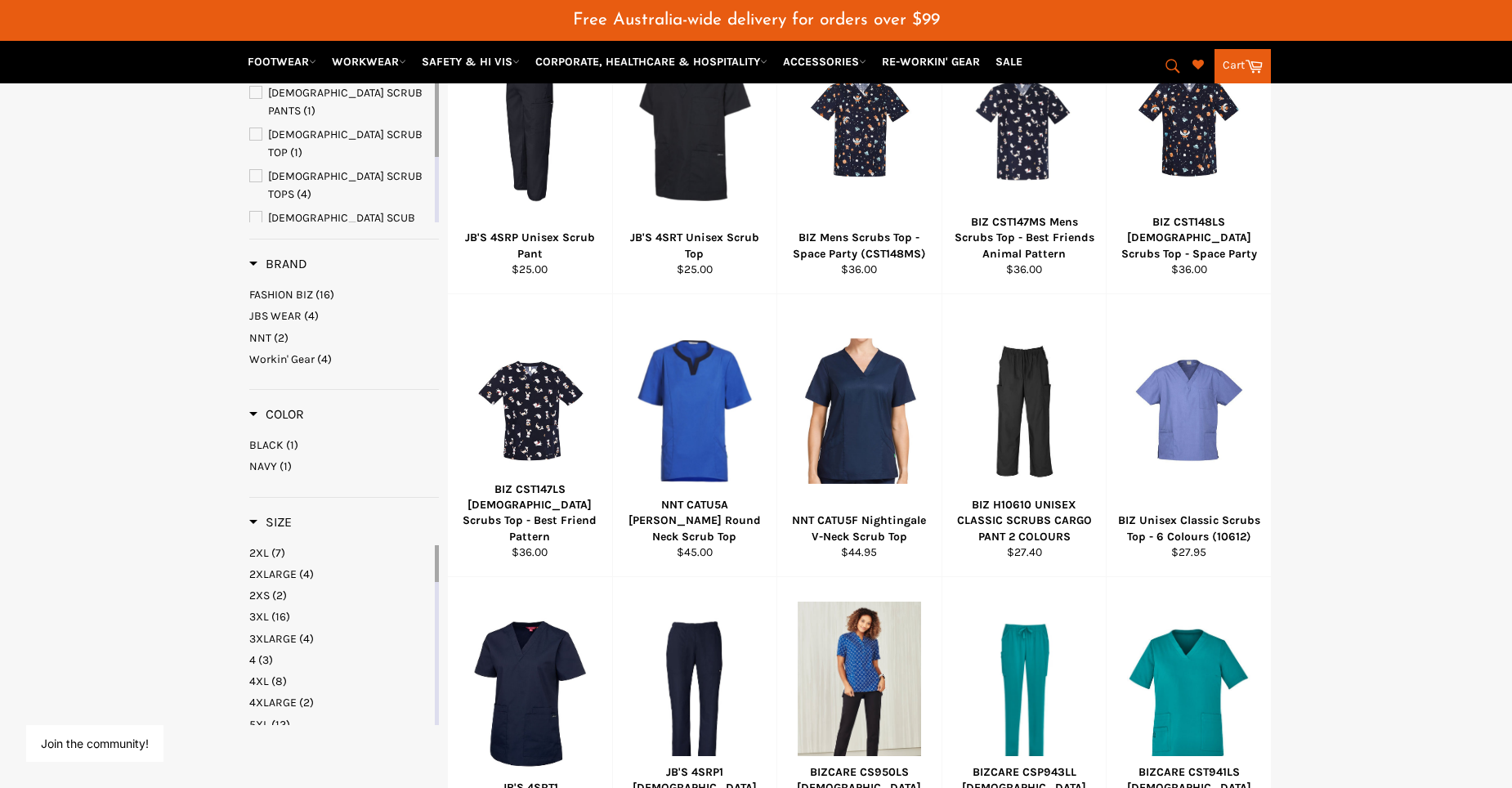
scroll to position [361, 0]
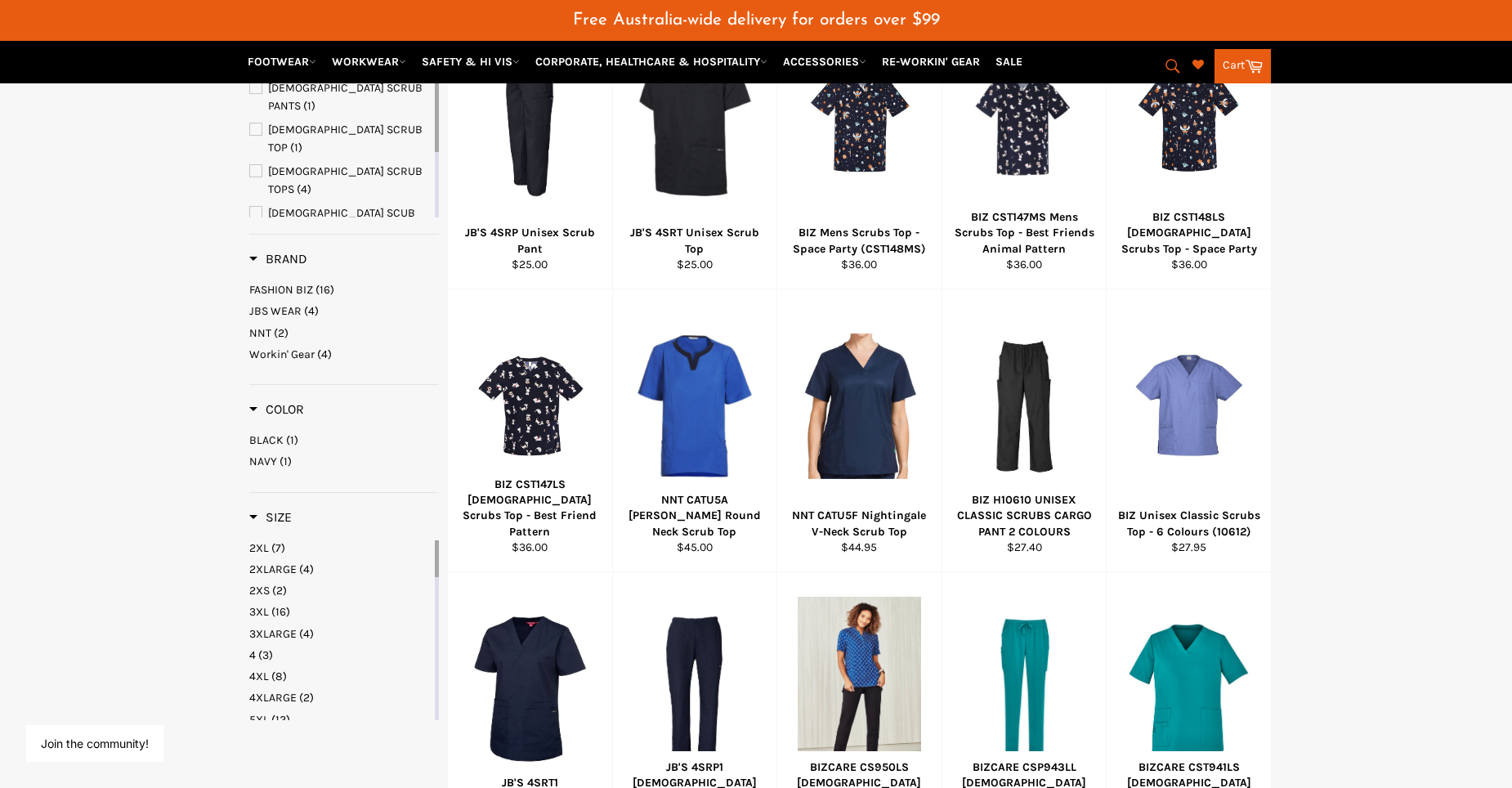
click at [292, 291] on span "FASHION BIZ" at bounding box center [282, 289] width 64 height 14
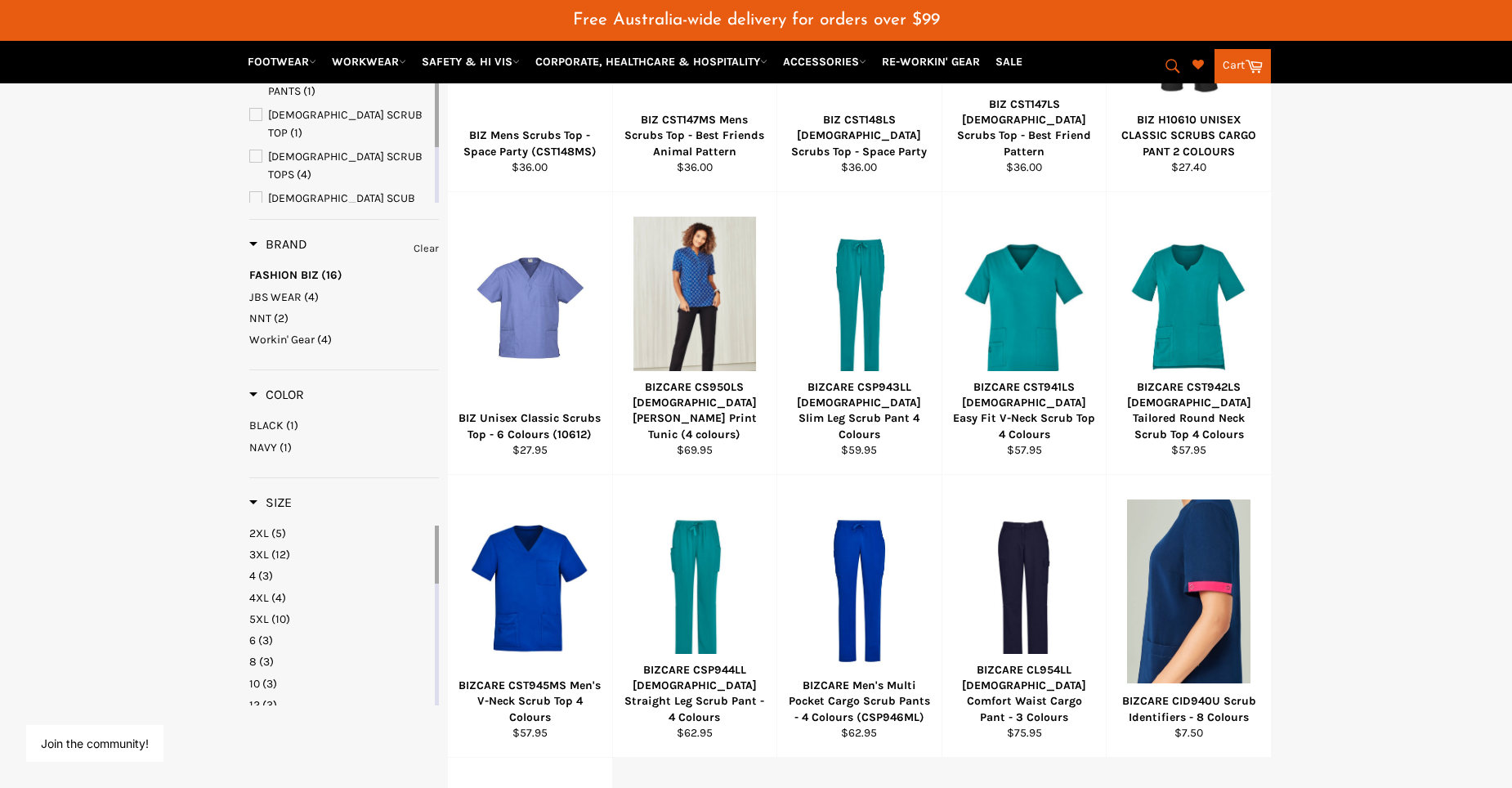
scroll to position [245, 0]
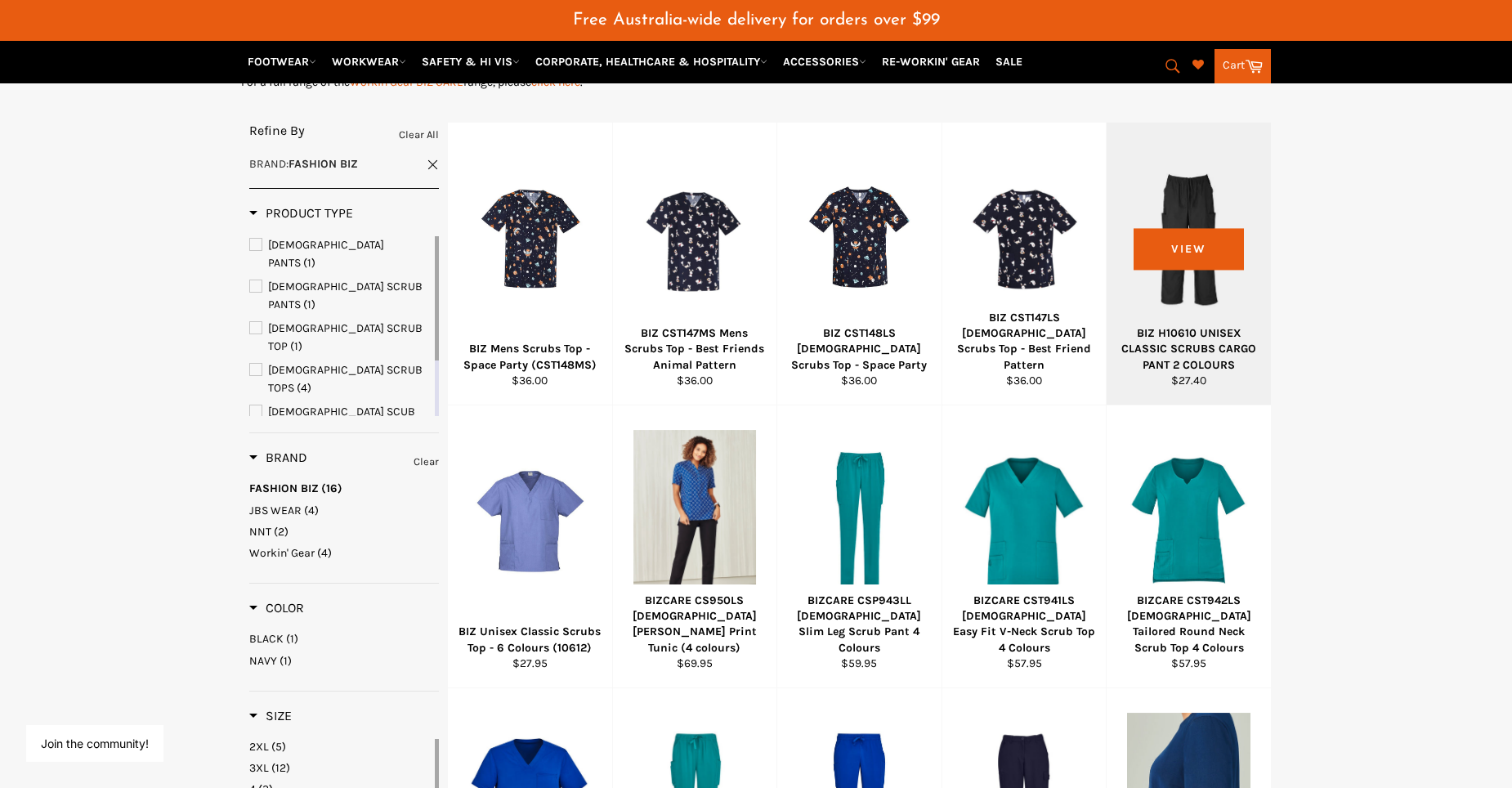
click at [1162, 245] on div at bounding box center [1189, 239] width 123 height 192
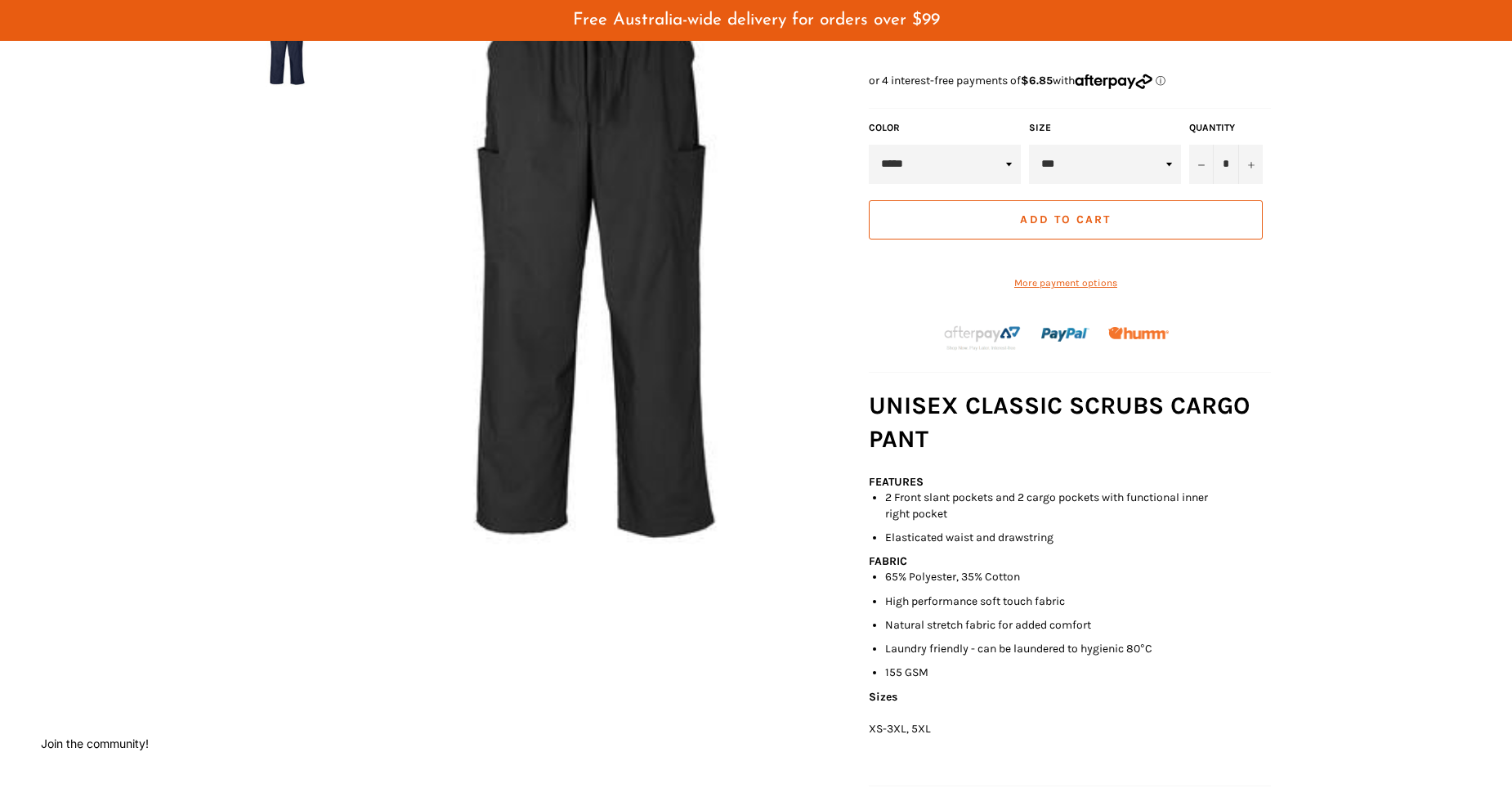
scroll to position [82, 0]
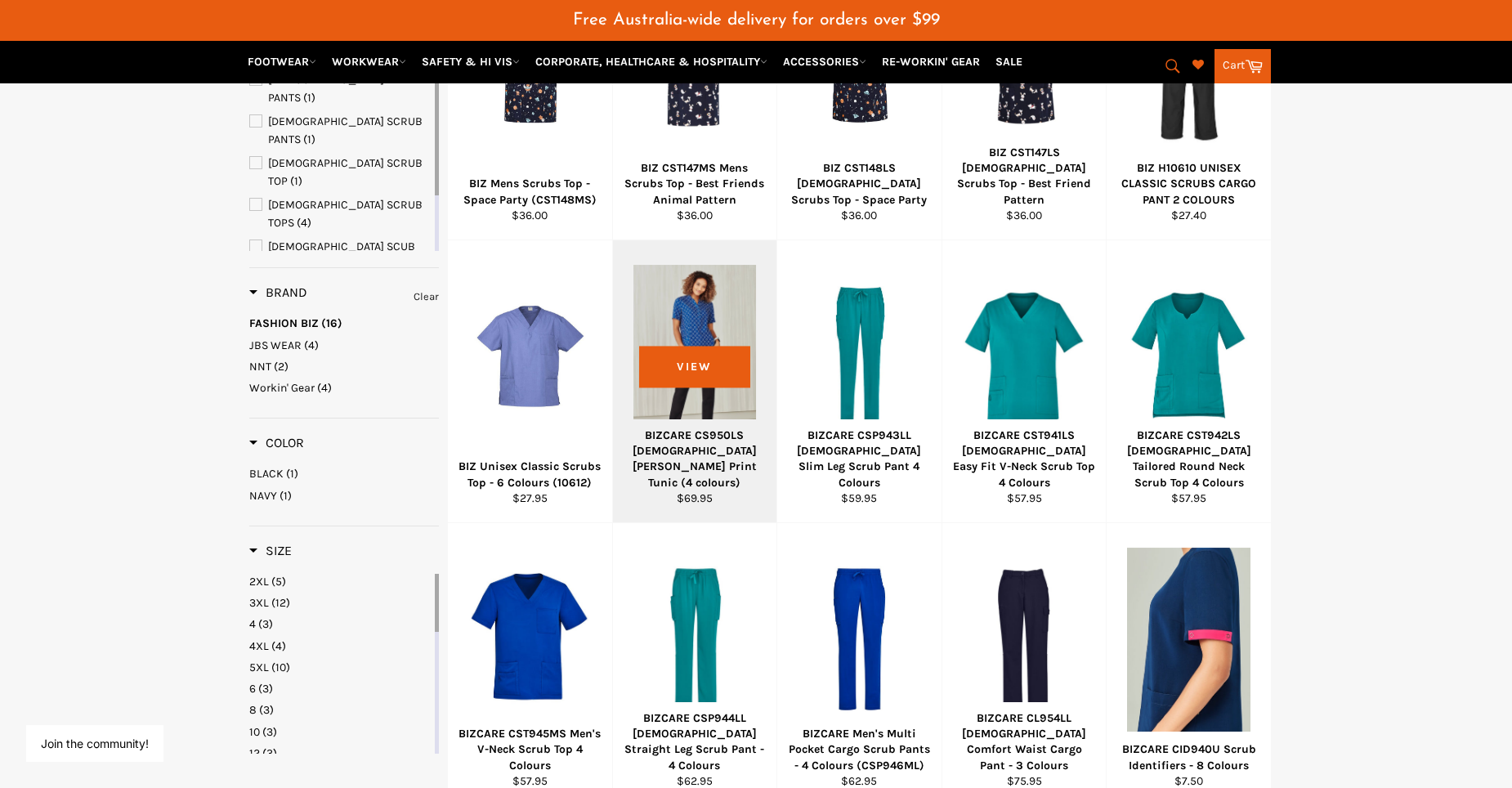
scroll to position [368, 0]
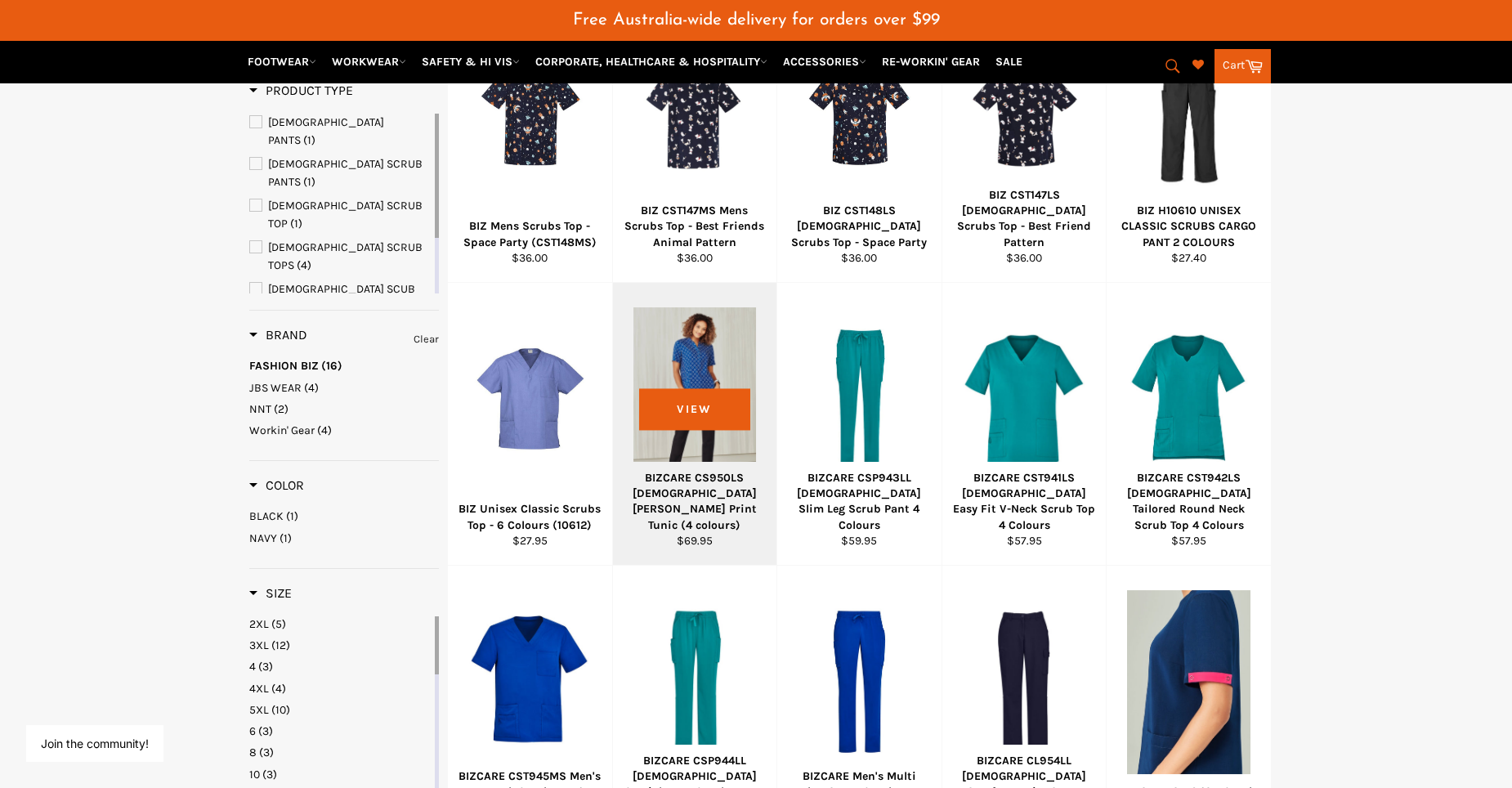
click at [711, 454] on div at bounding box center [695, 399] width 123 height 192
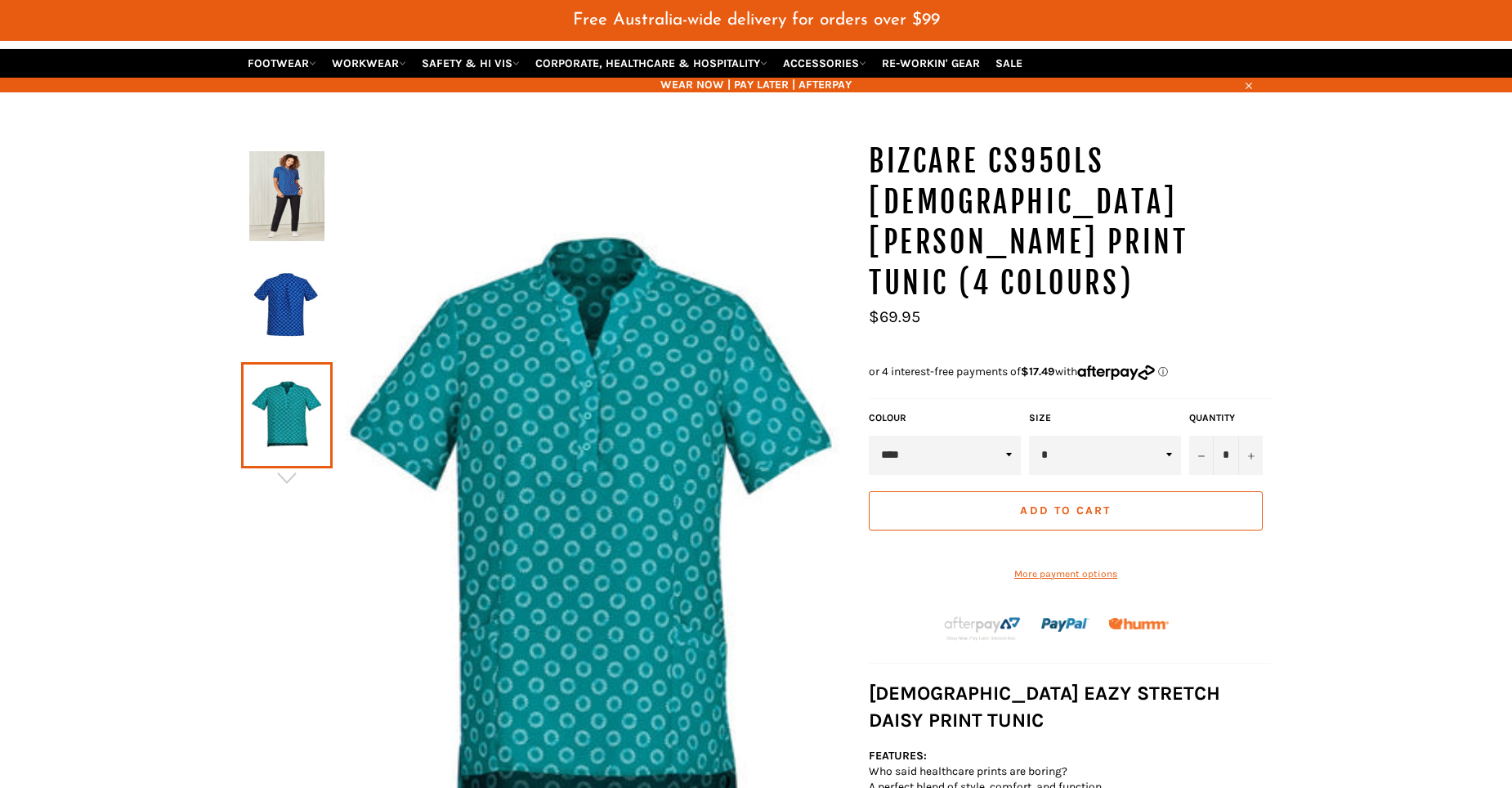
scroll to position [163, 0]
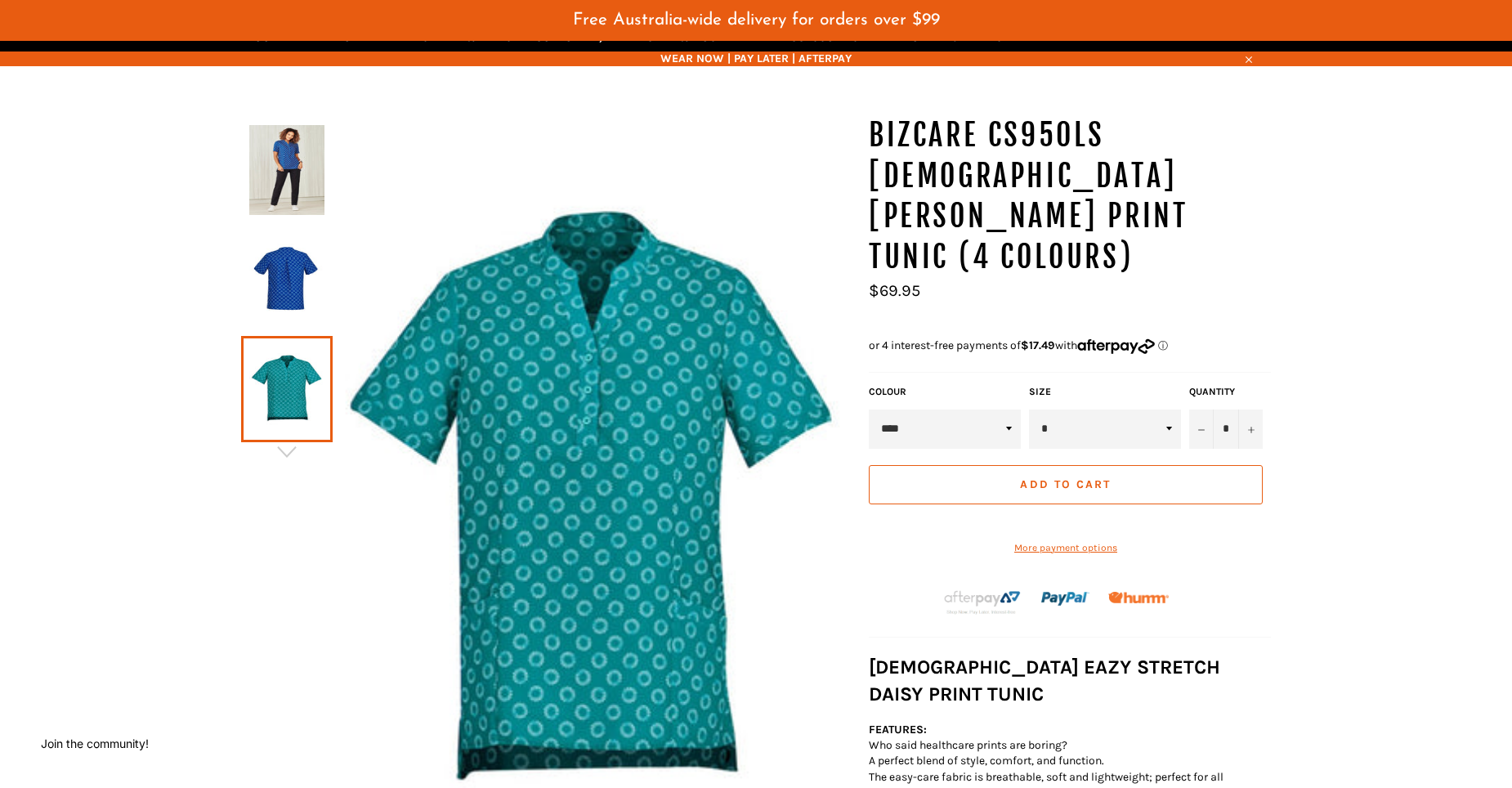
click at [1168, 410] on select "* * * ** ** ** ** ** ** ** ** ** ** **" at bounding box center [1105, 429] width 152 height 39
click at [1007, 410] on select "**** ********* **** ******" at bounding box center [944, 429] width 152 height 39
click at [869, 410] on select "**** ********* **** ******" at bounding box center [944, 429] width 152 height 39
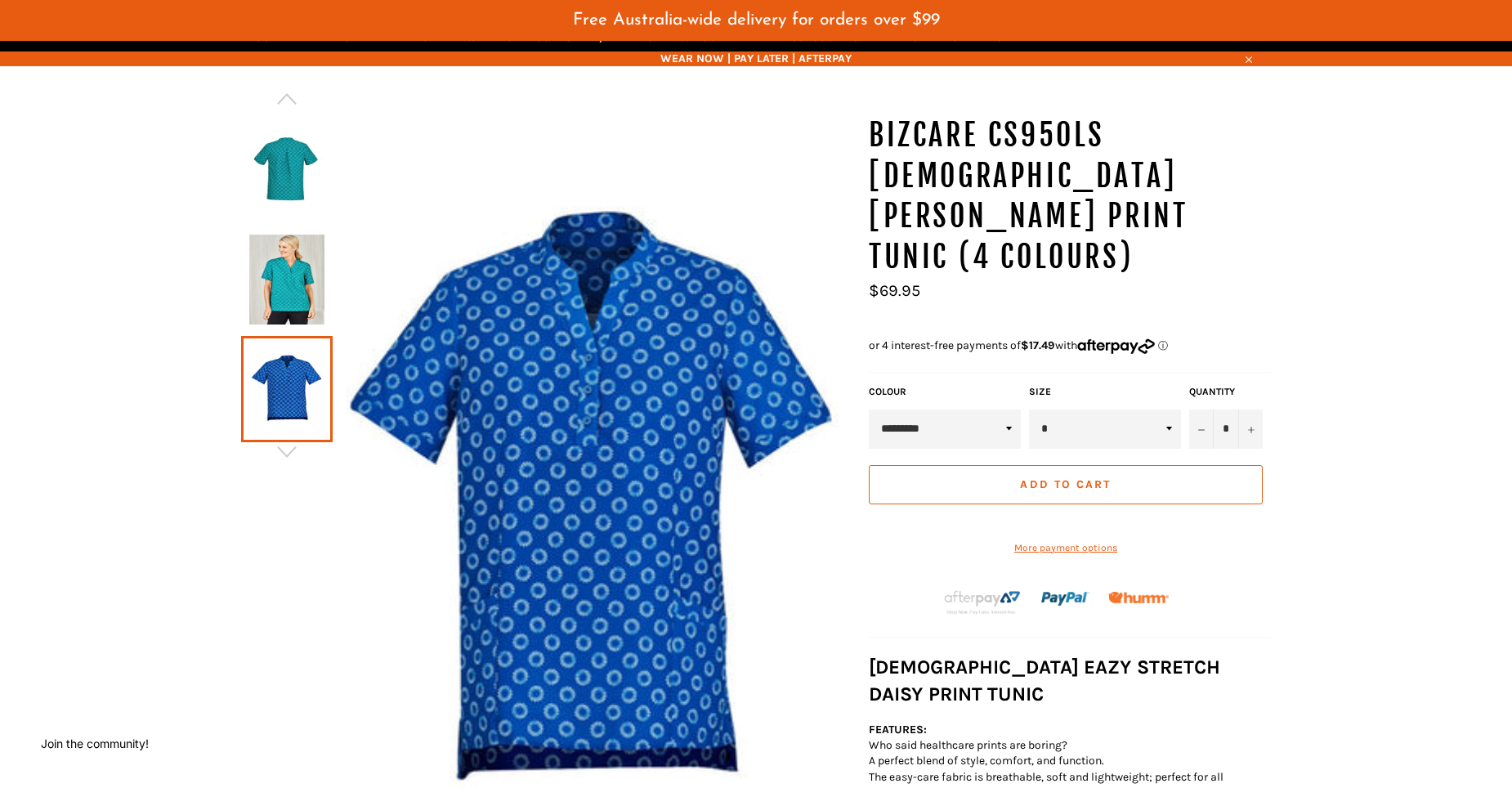
click at [1006, 410] on select "**** ********* **** ******" at bounding box center [944, 429] width 152 height 39
select select "****"
click at [869, 410] on select "**** ********* **** ******" at bounding box center [944, 429] width 152 height 39
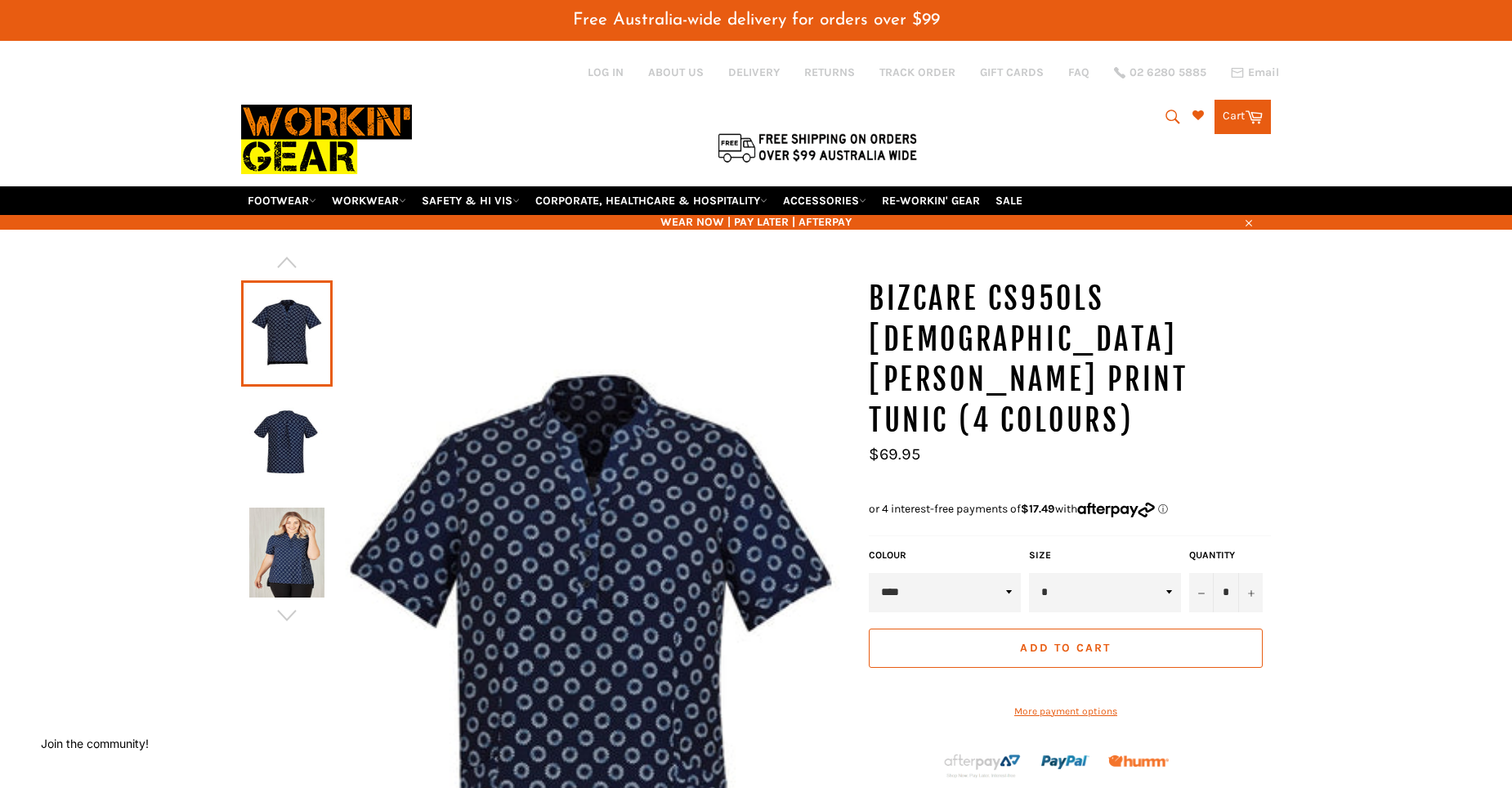
click at [1166, 116] on icon "submit" at bounding box center [1173, 117] width 18 height 18
click at [1073, 122] on input "Search" at bounding box center [1105, 117] width 205 height 31
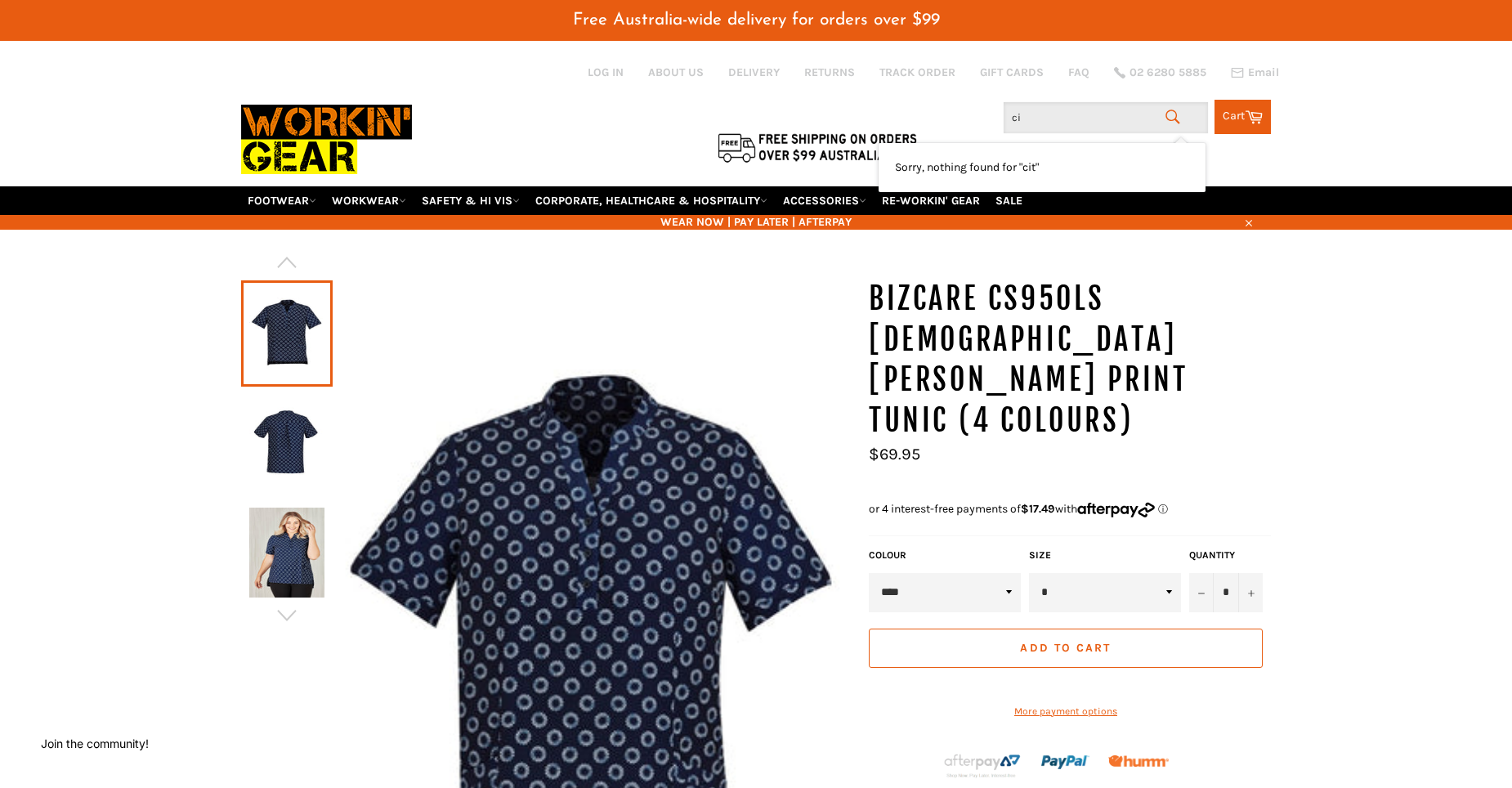
type input "c"
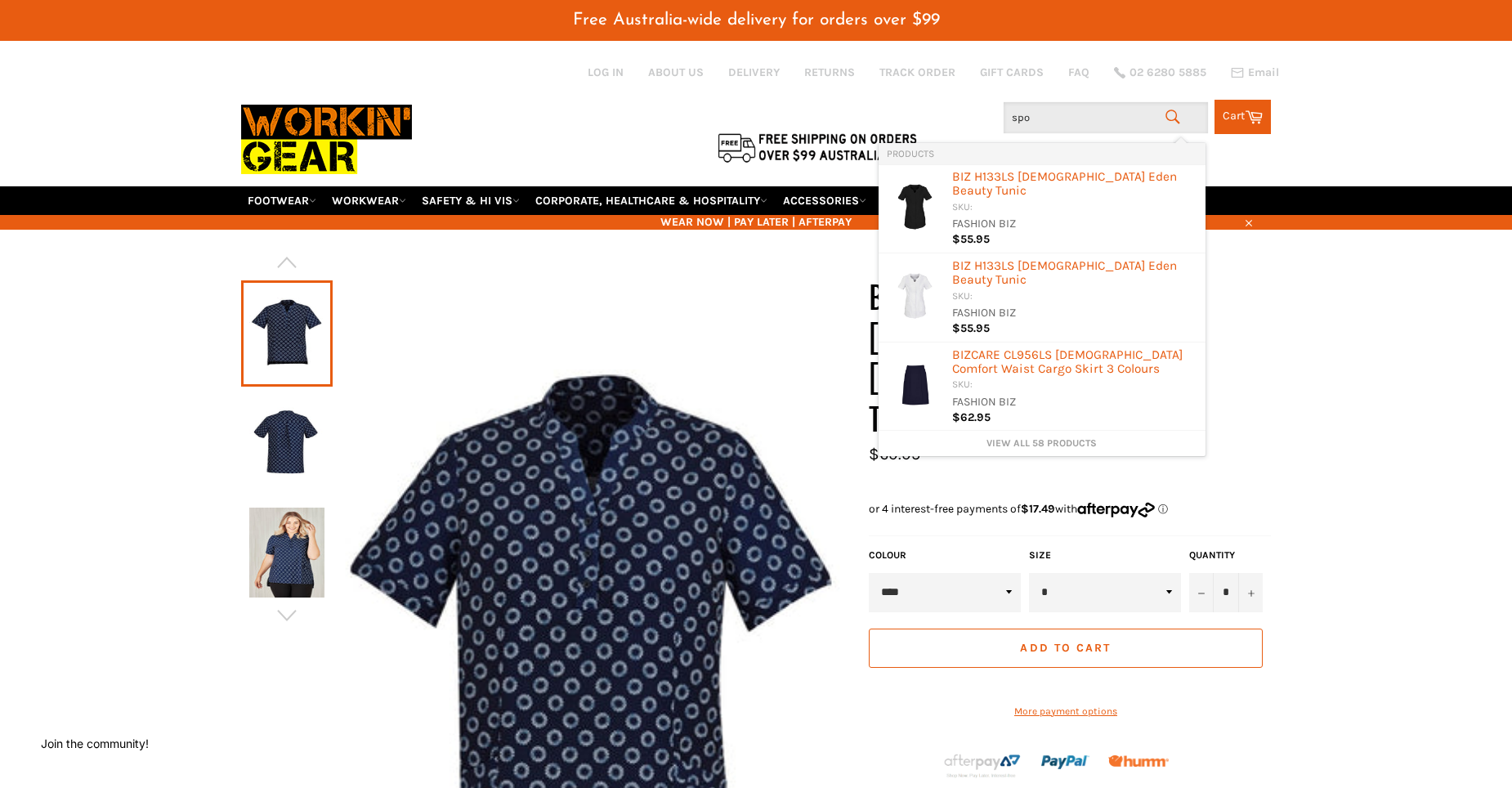
type input "spot"
